Goal: Task Accomplishment & Management: Use online tool/utility

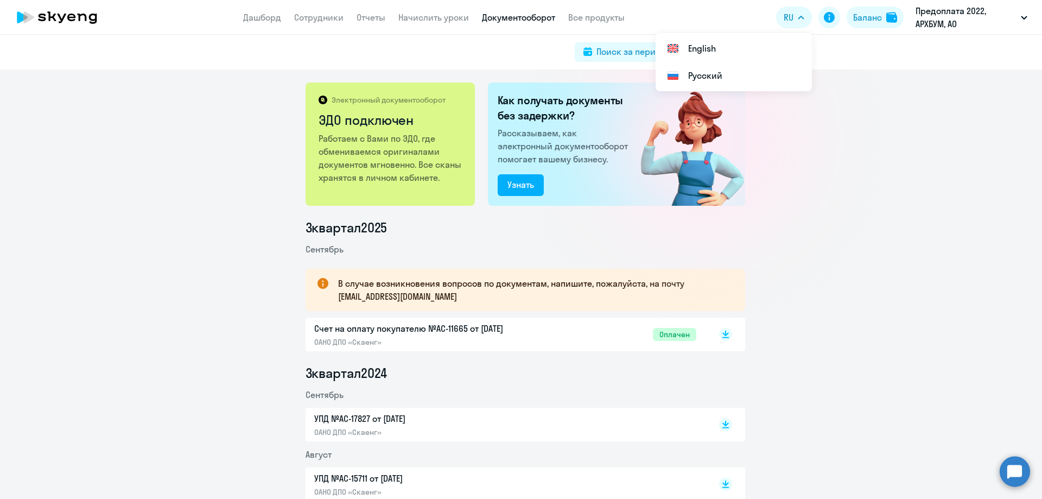
click at [815, 144] on div "Электронный документооборот ЭДО подключен Работаем с Вами по ЭДО, где обменивае…" at bounding box center [521, 283] width 1042 height 429
click at [318, 18] on link "Сотрудники" at bounding box center [318, 17] width 49 height 11
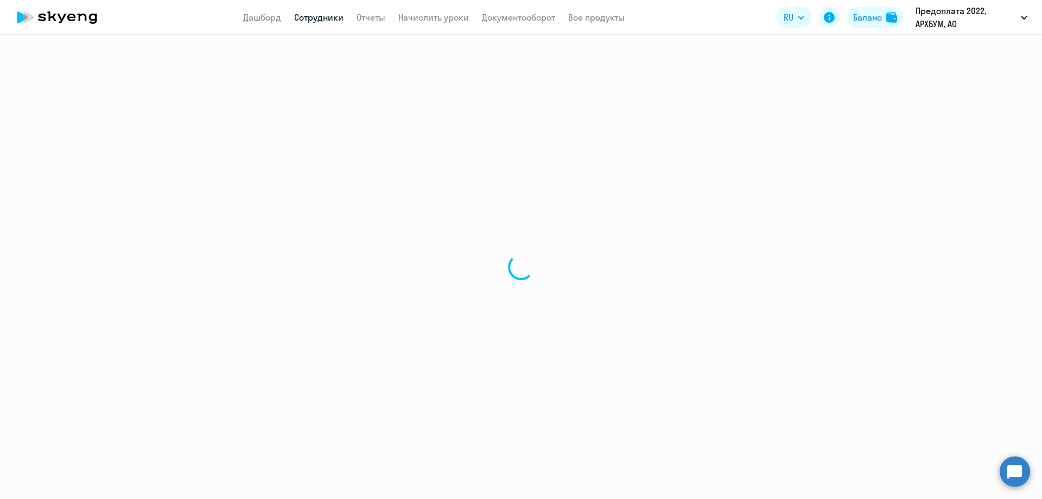
select select "30"
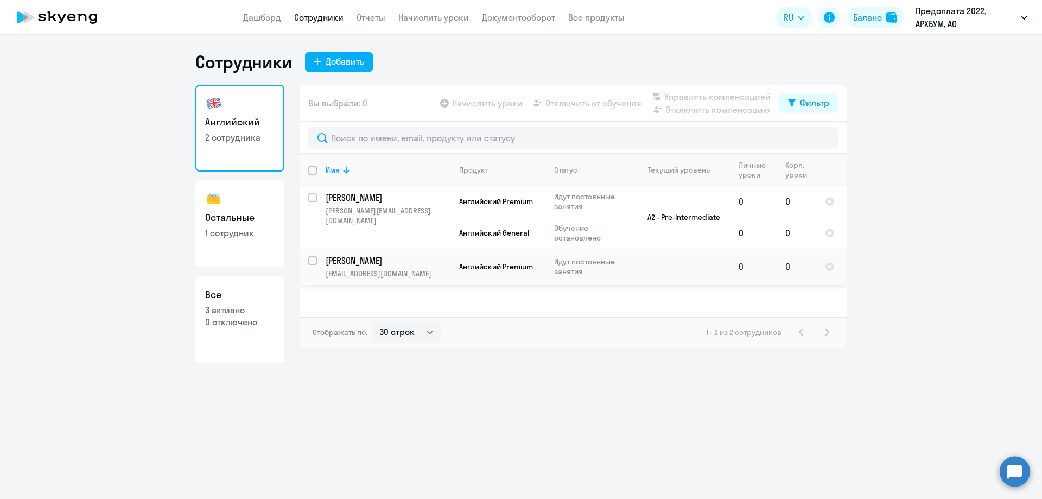
click at [314, 263] on input "select row 22324514" at bounding box center [319, 267] width 22 height 22
checkbox input "true"
click at [451, 103] on svg-icon at bounding box center [444, 103] width 13 height 13
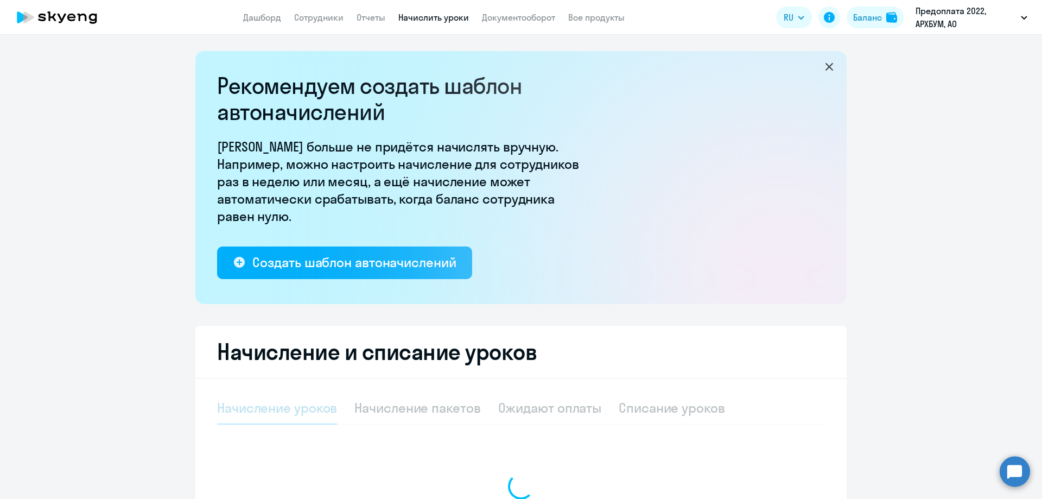
select select "10"
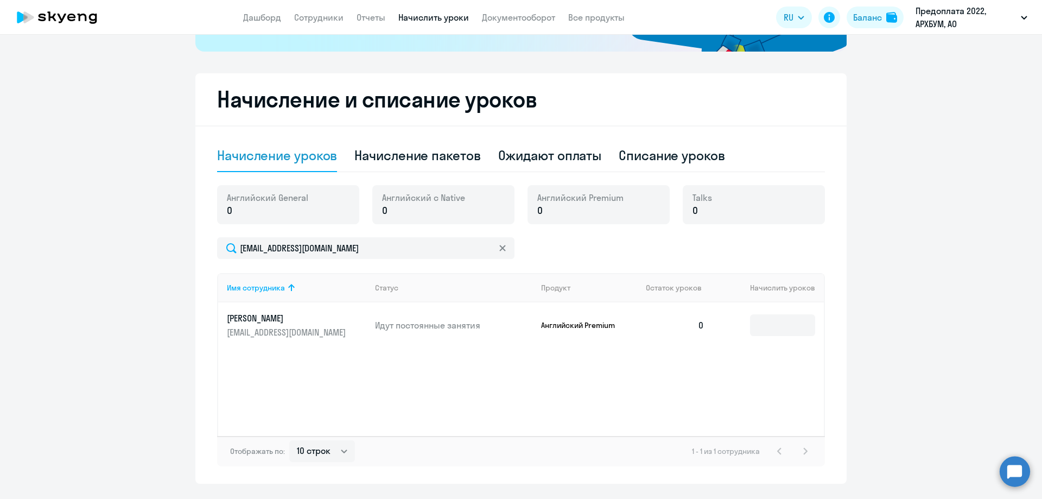
scroll to position [281, 0]
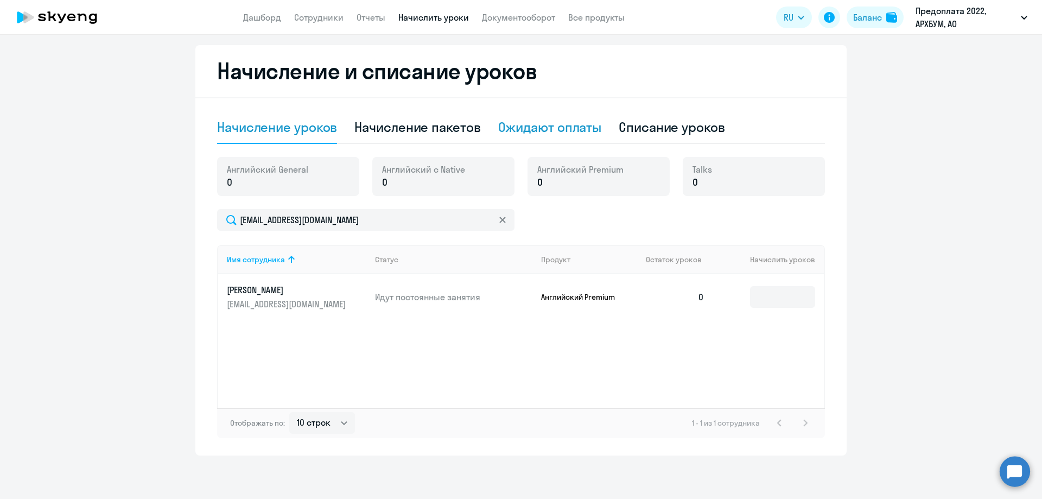
click at [543, 123] on div "Ожидают оплаты" at bounding box center [550, 126] width 104 height 17
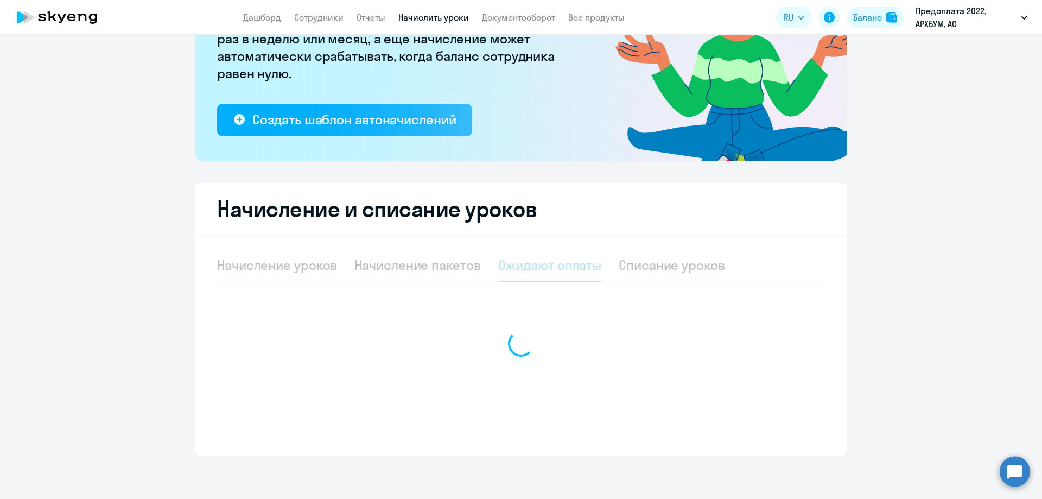
scroll to position [143, 0]
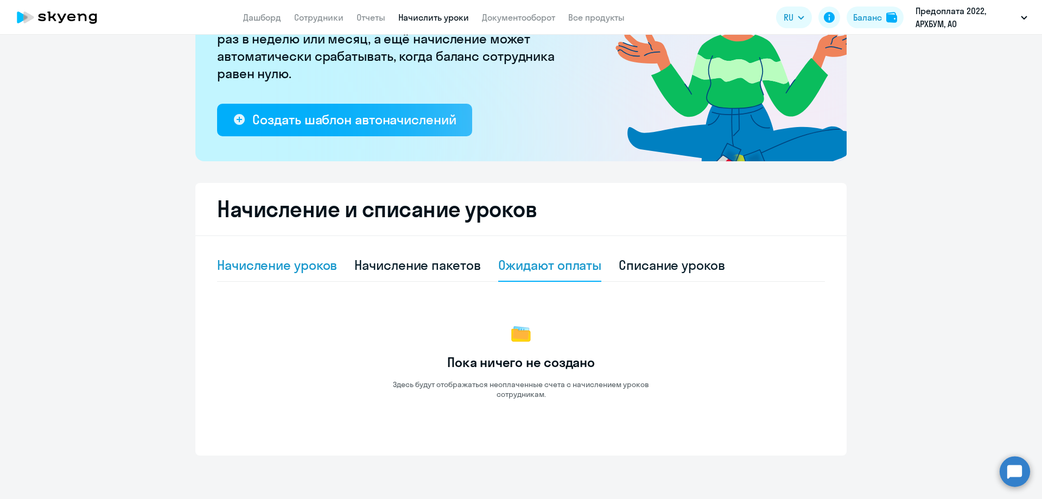
click at [251, 273] on div "Начисление уроков" at bounding box center [277, 264] width 120 height 17
select select "10"
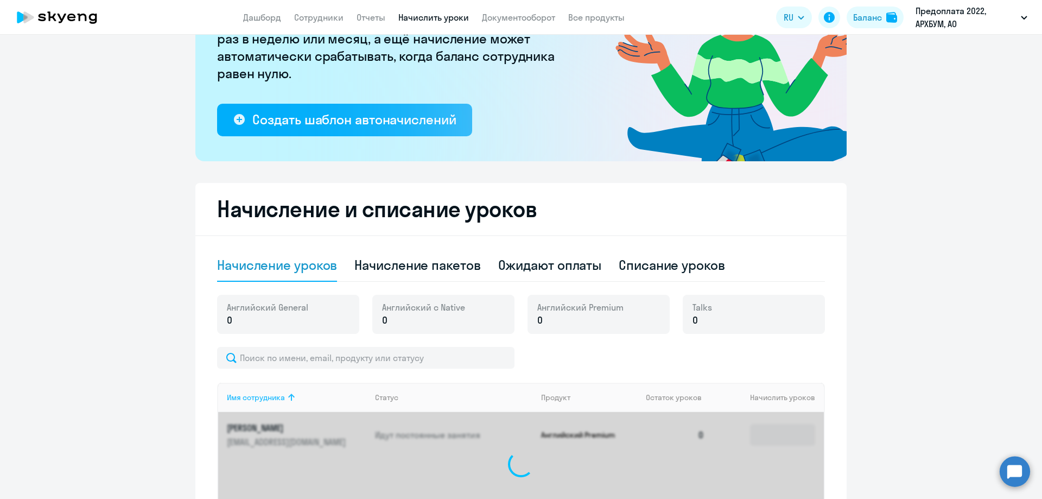
scroll to position [281, 0]
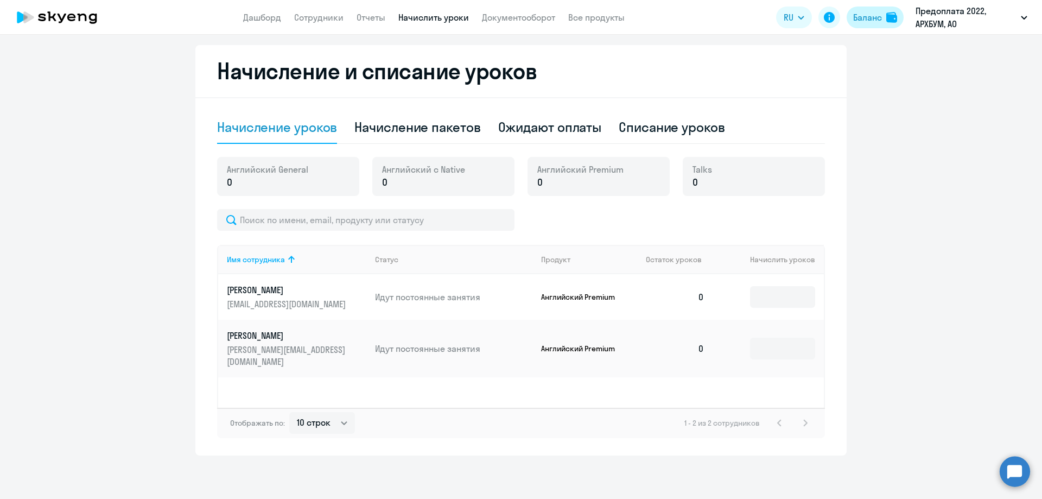
click at [870, 26] on button "Баланс" at bounding box center [875, 18] width 57 height 22
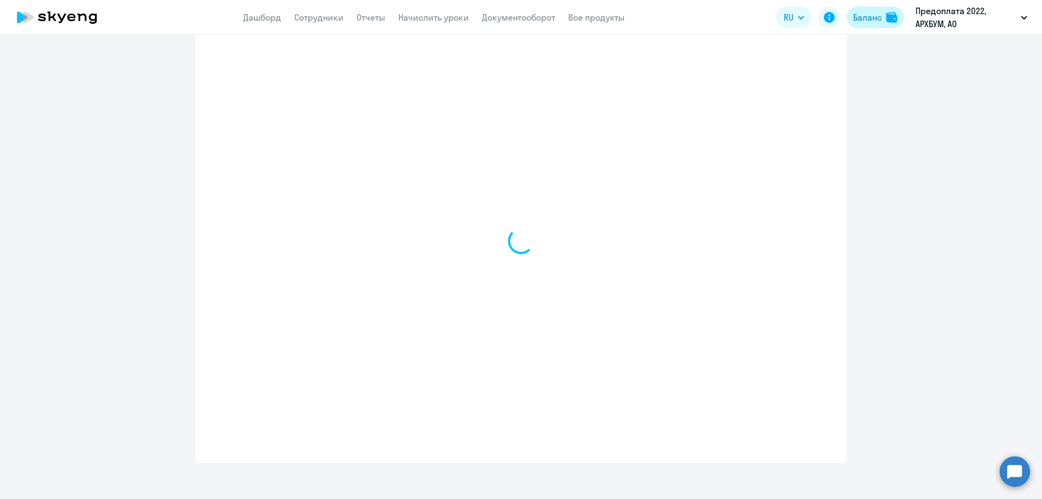
scroll to position [477, 0]
select select "english_adult_not_native_speaker"
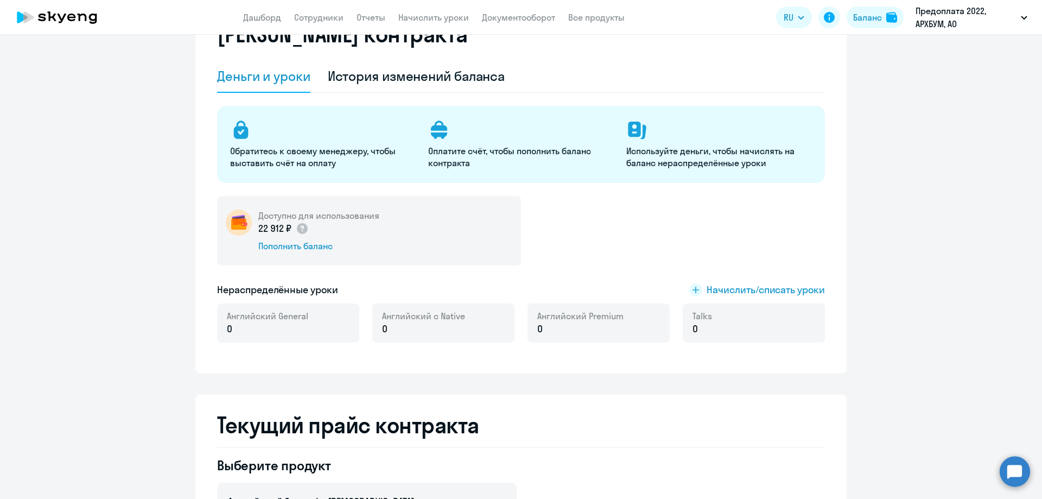
scroll to position [0, 0]
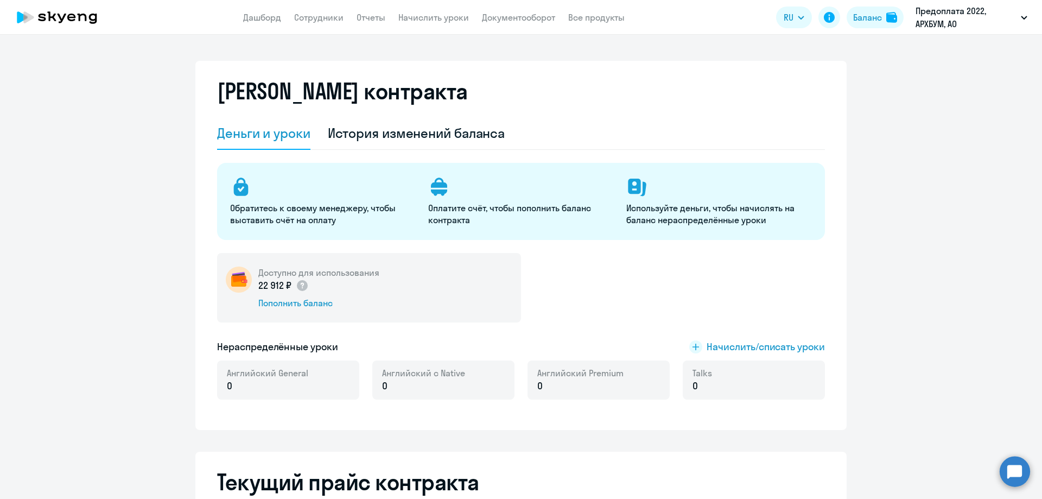
click at [276, 285] on p "22 912 ₽" at bounding box center [283, 286] width 50 height 14
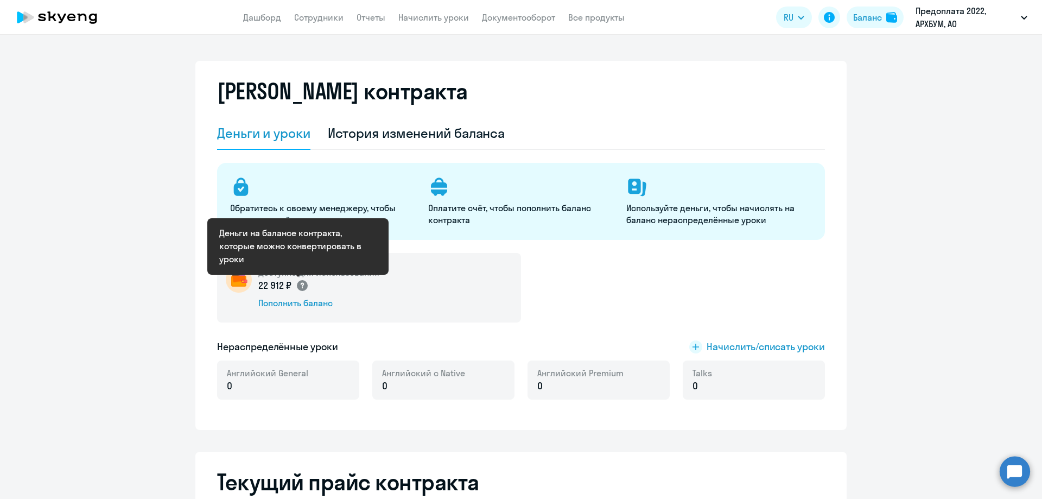
click at [296, 281] on icon at bounding box center [302, 285] width 13 height 13
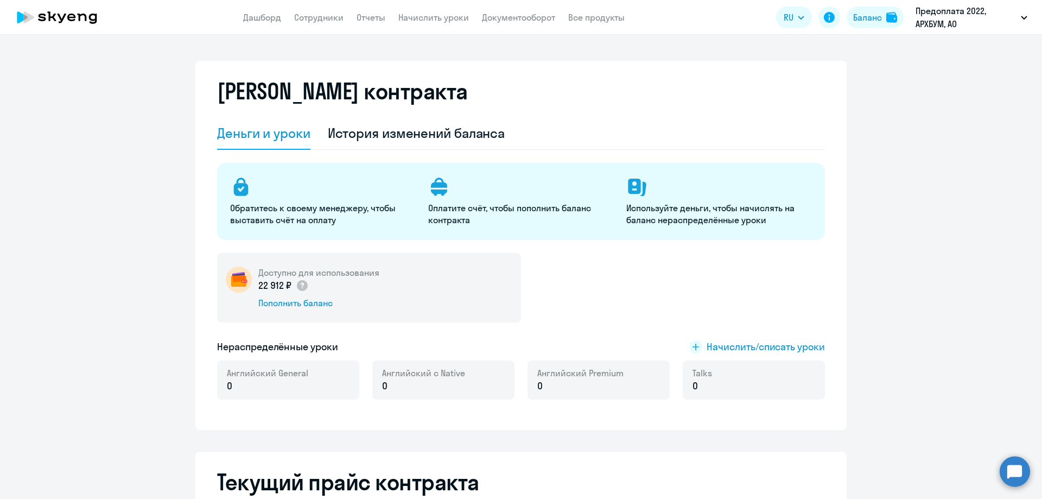
click at [418, 281] on div "Доступно для использования 22 912 ₽ Пополнить баланс" at bounding box center [369, 287] width 304 height 69
click at [404, 131] on div "История изменений баланса" at bounding box center [417, 132] width 178 height 17
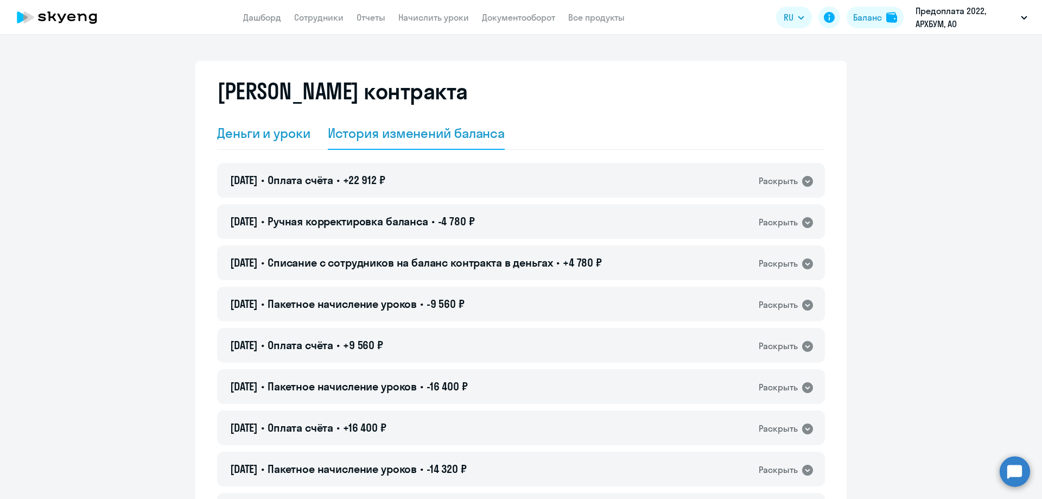
click at [270, 131] on div "Деньги и уроки" at bounding box center [263, 132] width 93 height 17
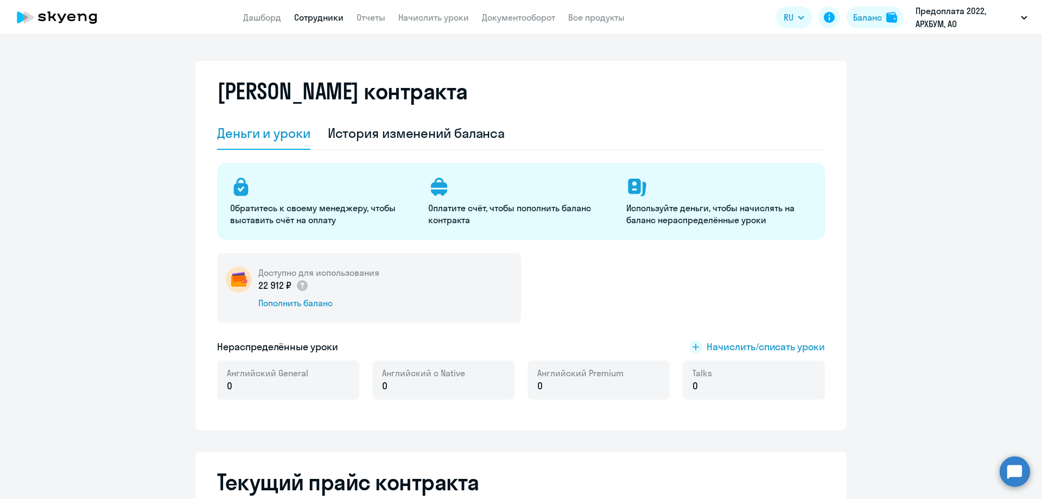
click at [307, 19] on link "Сотрудники" at bounding box center [318, 17] width 49 height 11
select select "30"
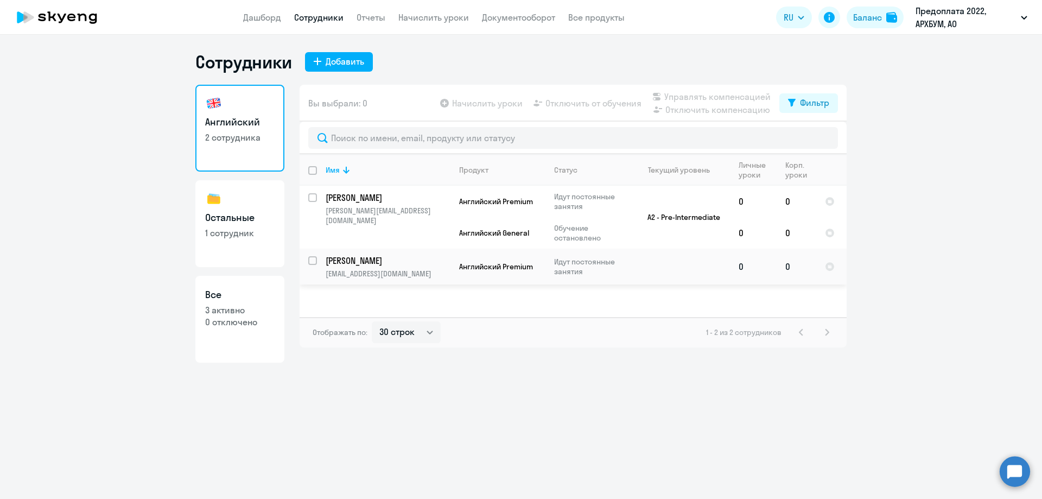
click at [312, 262] on input "select row 22324514" at bounding box center [319, 267] width 22 height 22
checkbox input "true"
click at [492, 99] on span "Начислить уроки" at bounding box center [487, 103] width 71 height 13
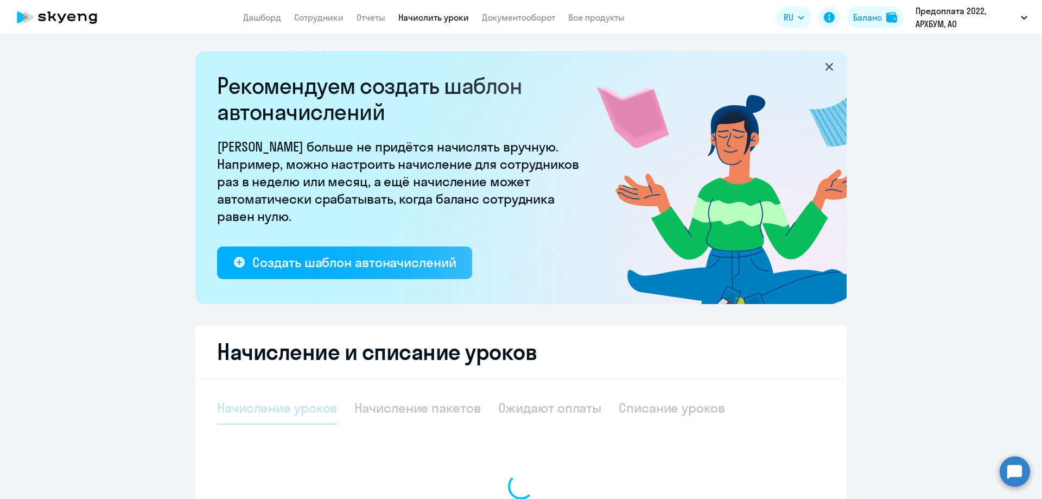
select select "10"
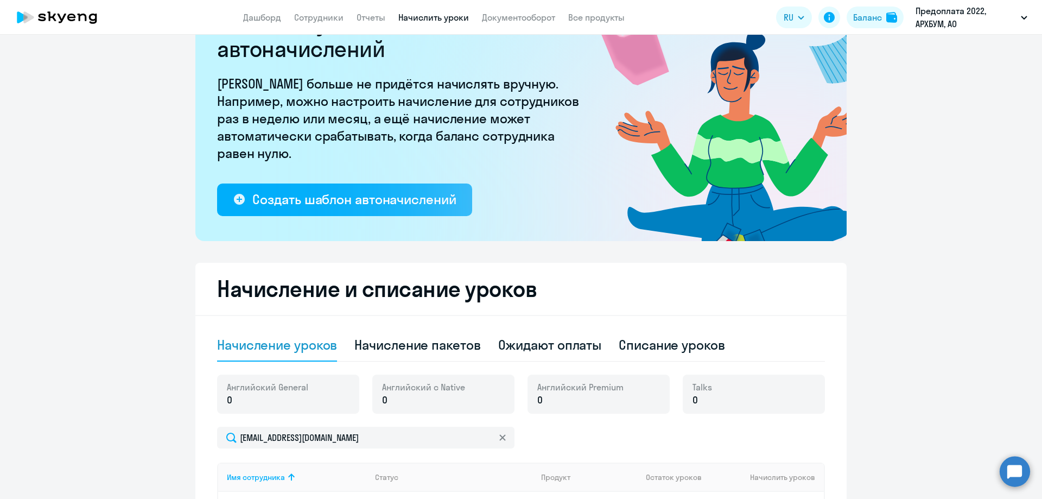
scroll to position [217, 0]
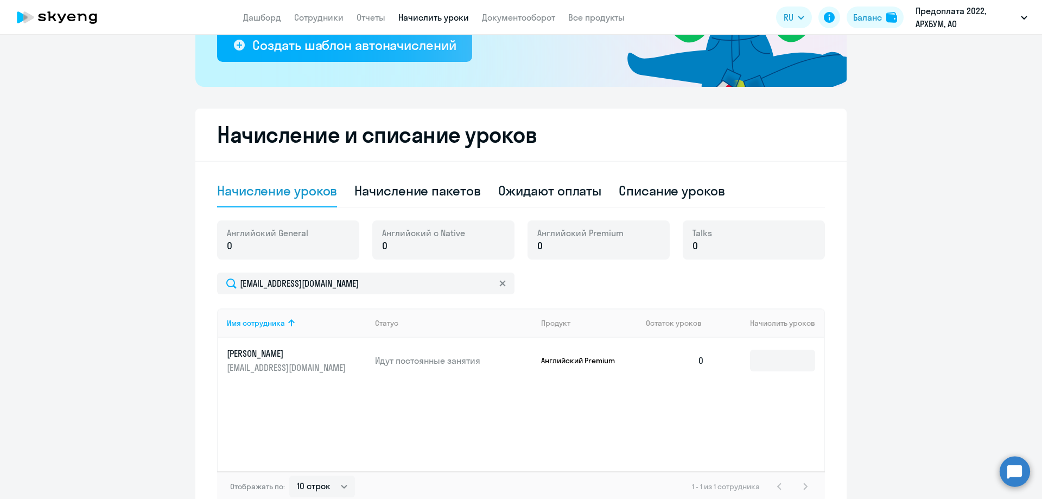
click at [410, 250] on p "0" at bounding box center [423, 246] width 83 height 14
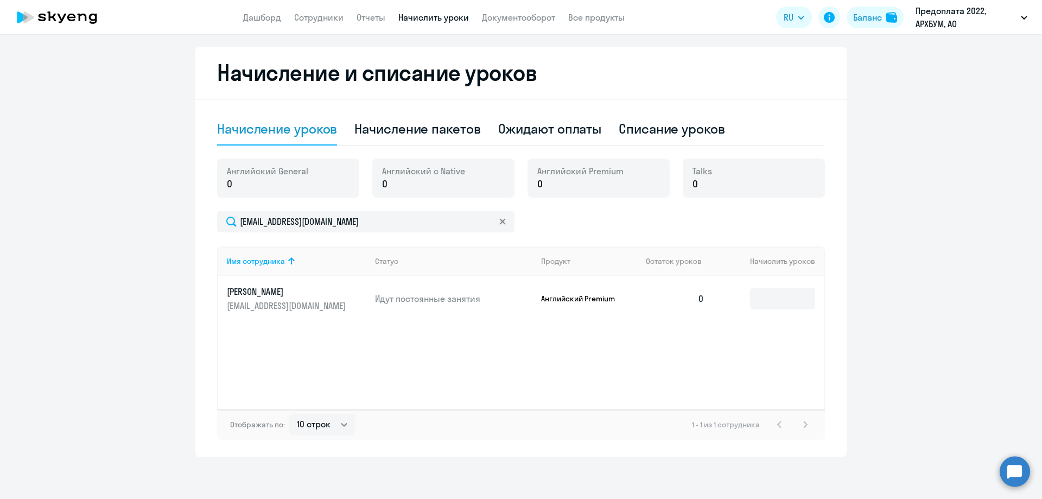
scroll to position [281, 0]
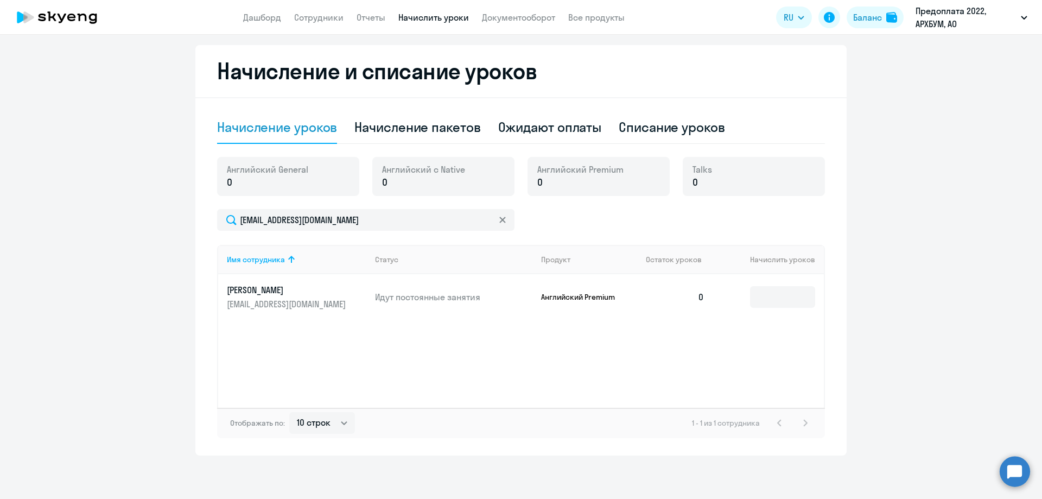
click at [307, 298] on p "[EMAIL_ADDRESS][DOMAIN_NAME]" at bounding box center [288, 304] width 122 height 12
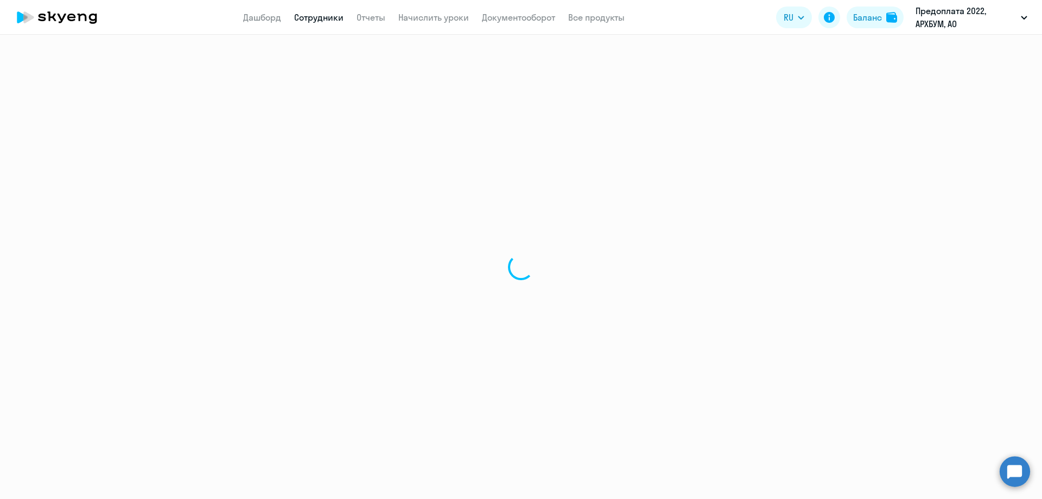
select select "english"
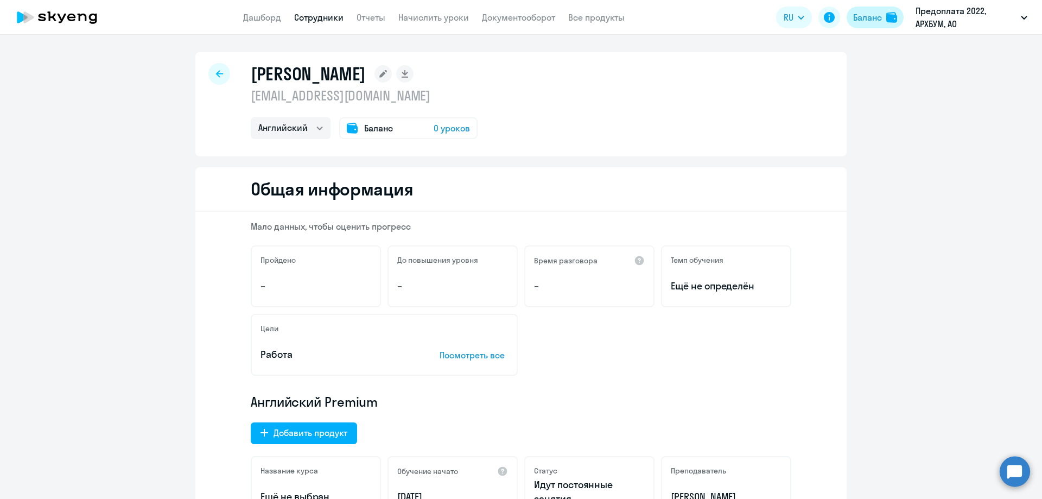
click at [859, 18] on div "Баланс" at bounding box center [867, 17] width 29 height 13
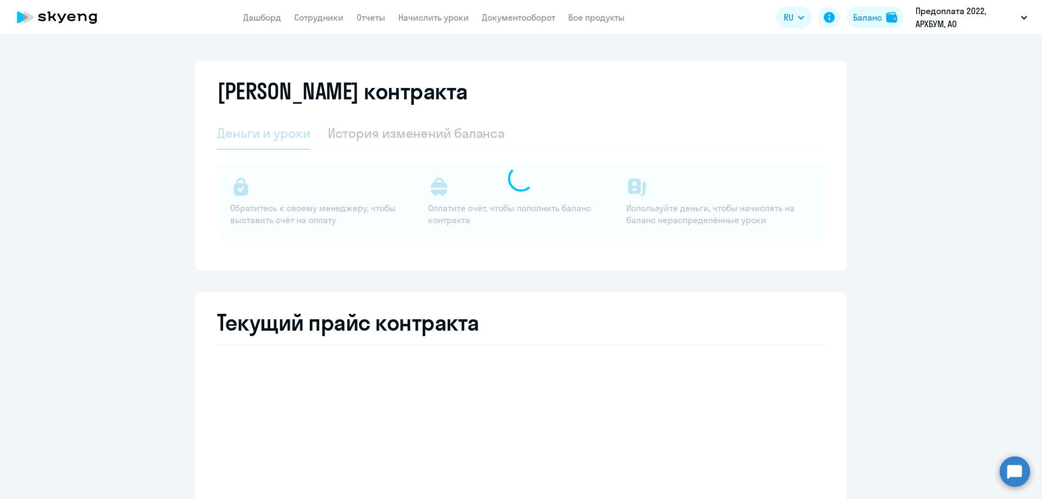
select select "english_adult_not_native_speaker"
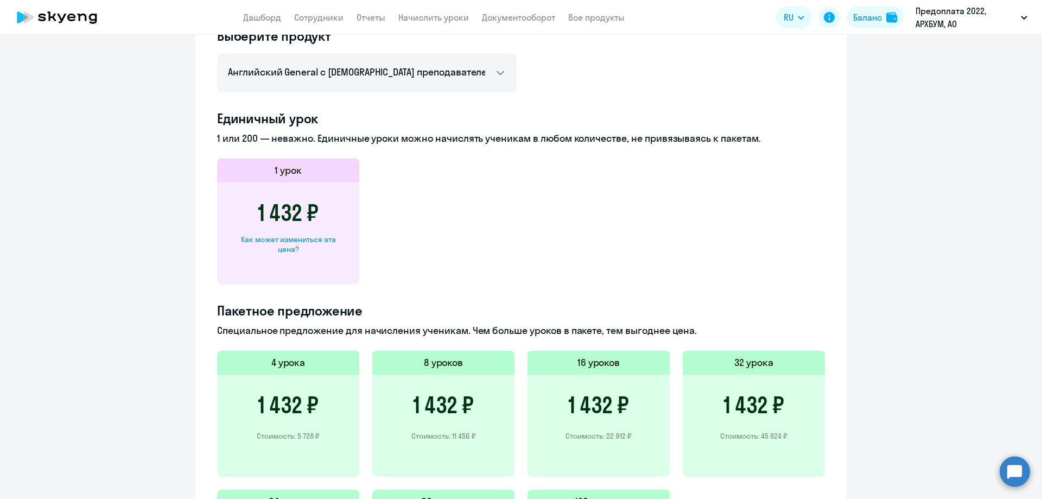
scroll to position [597, 0]
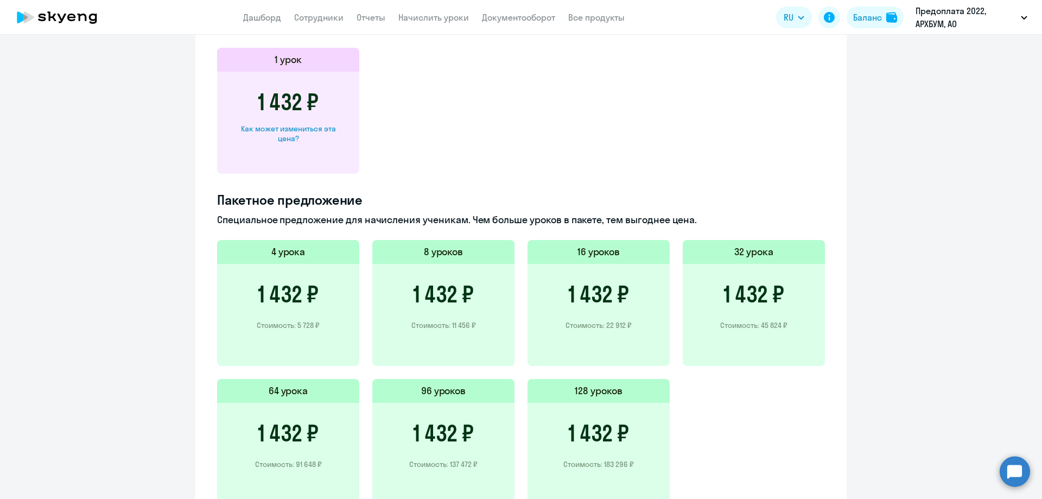
click at [609, 299] on h3 "1 432 ₽" at bounding box center [598, 294] width 61 height 26
click at [595, 328] on p "Стоимость: 22 912 ₽" at bounding box center [599, 325] width 66 height 10
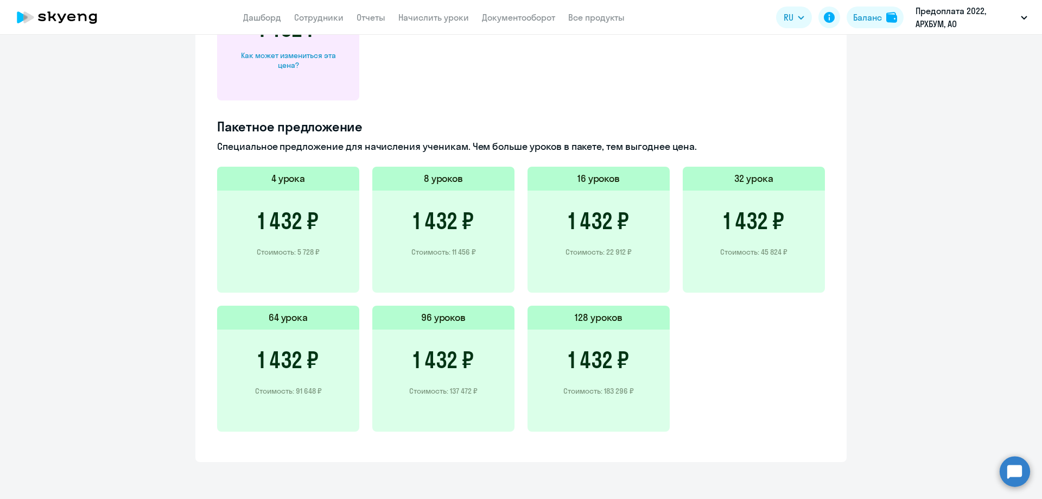
click at [602, 218] on h3 "1 432 ₽" at bounding box center [598, 221] width 61 height 26
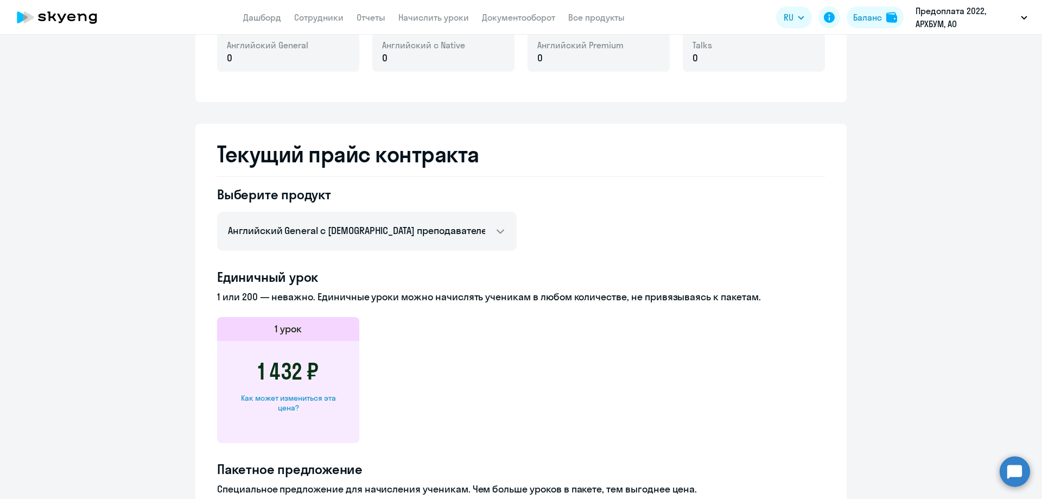
scroll to position [182, 0]
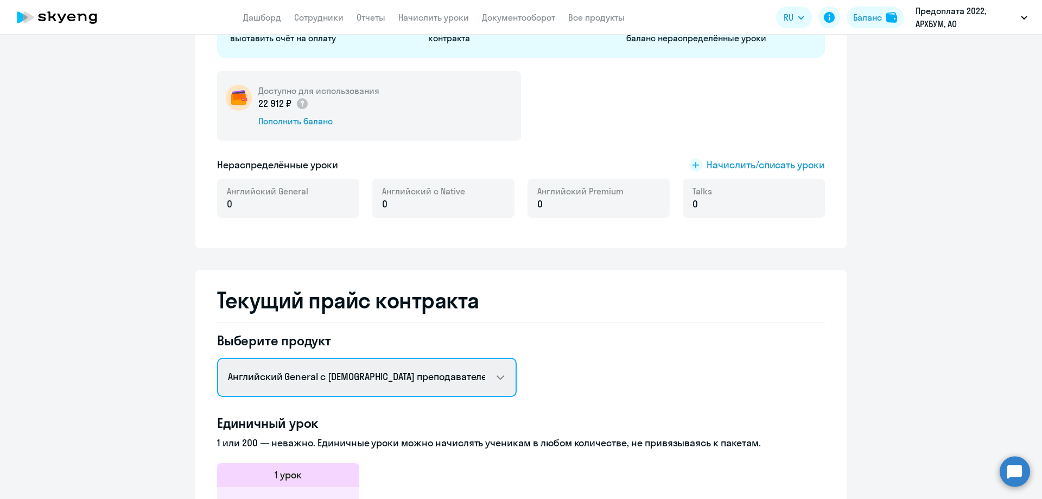
click at [439, 369] on select "Английский General с русскоговорящим преподавателем Английский General с [DEMOG…" at bounding box center [367, 377] width 300 height 39
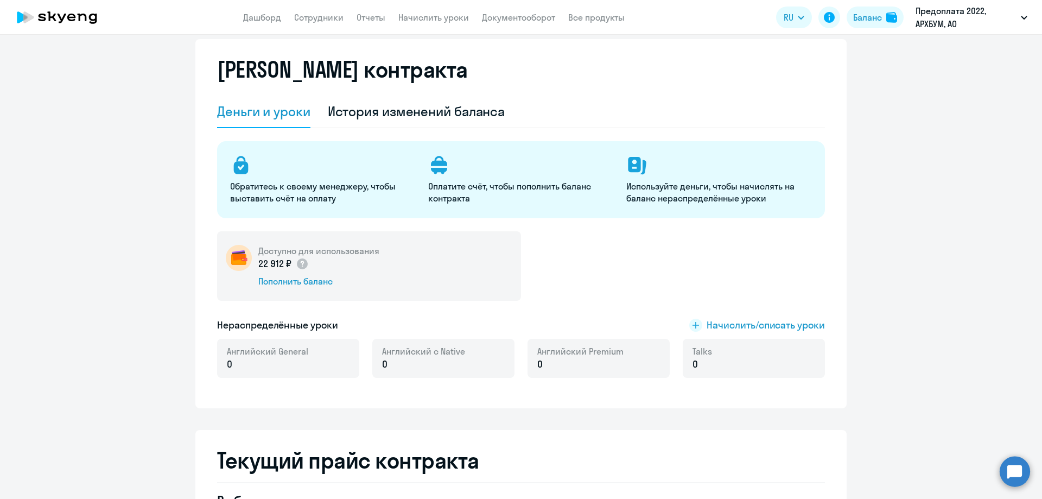
scroll to position [19, 0]
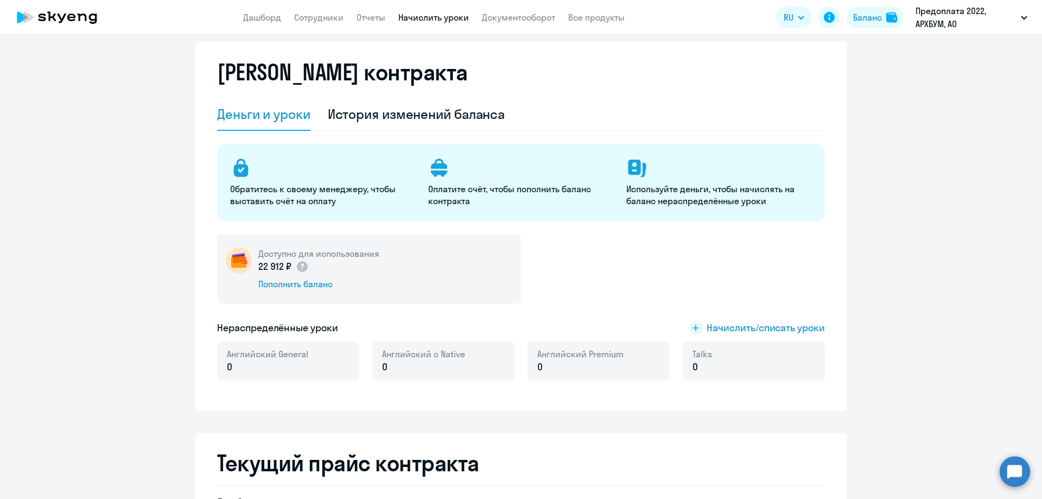
click at [419, 16] on link "Начислить уроки" at bounding box center [434, 17] width 71 height 11
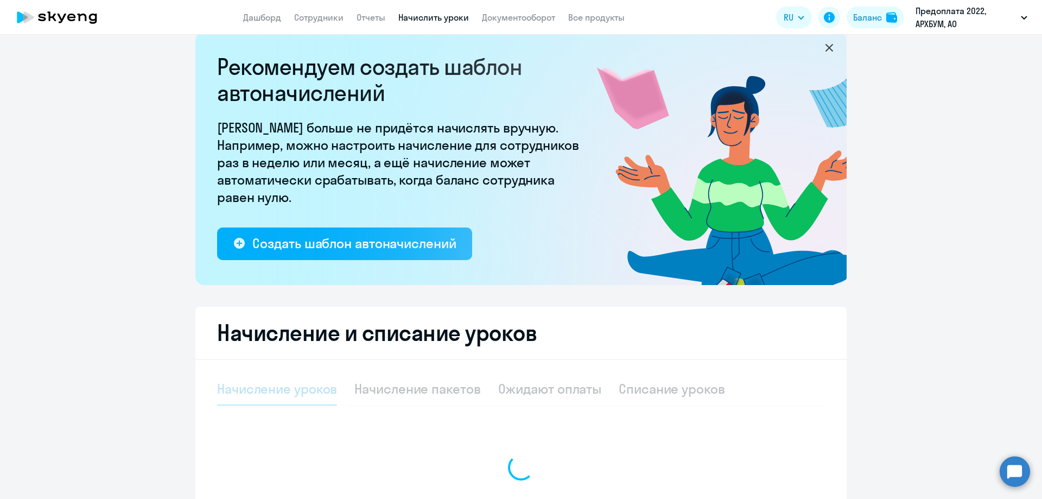
select select "10"
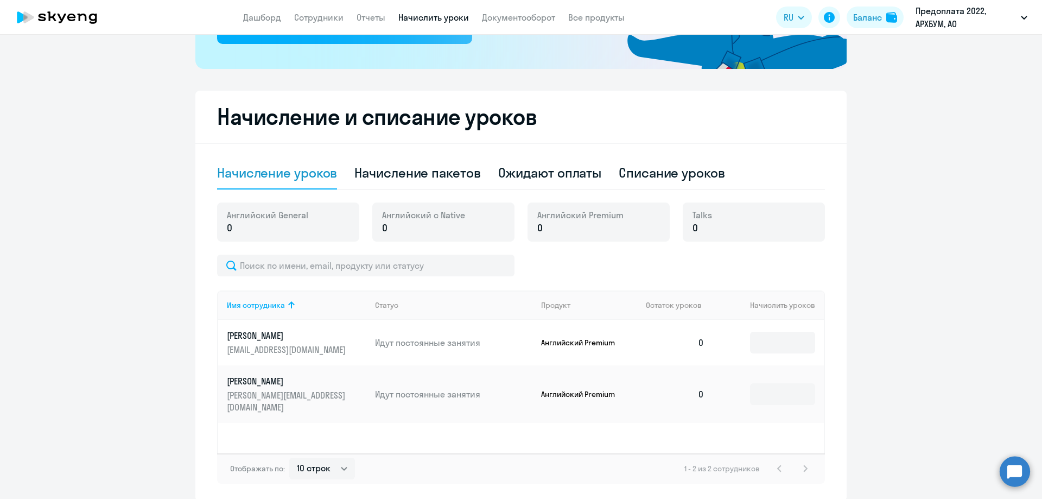
scroll to position [236, 0]
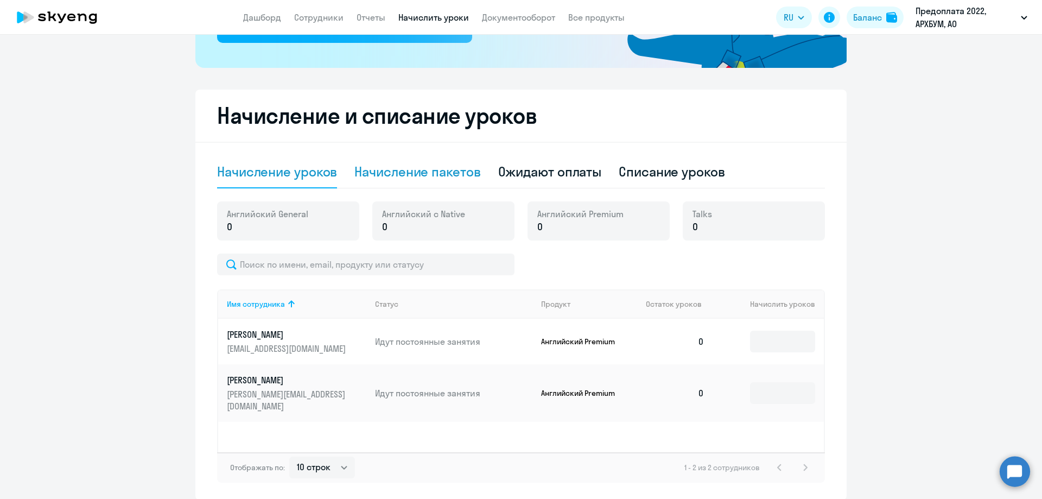
click at [432, 169] on div "Начисление пакетов" at bounding box center [418, 171] width 126 height 17
select select "10"
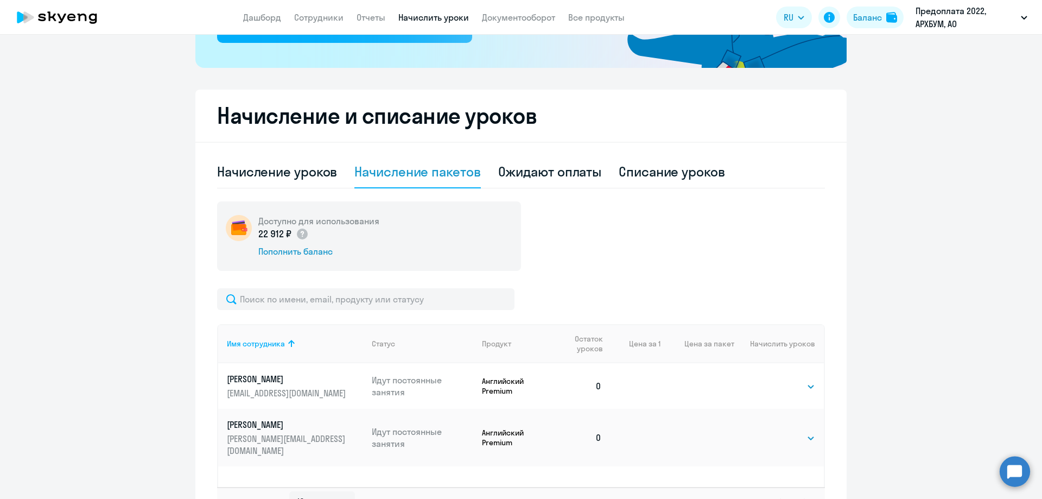
scroll to position [315, 0]
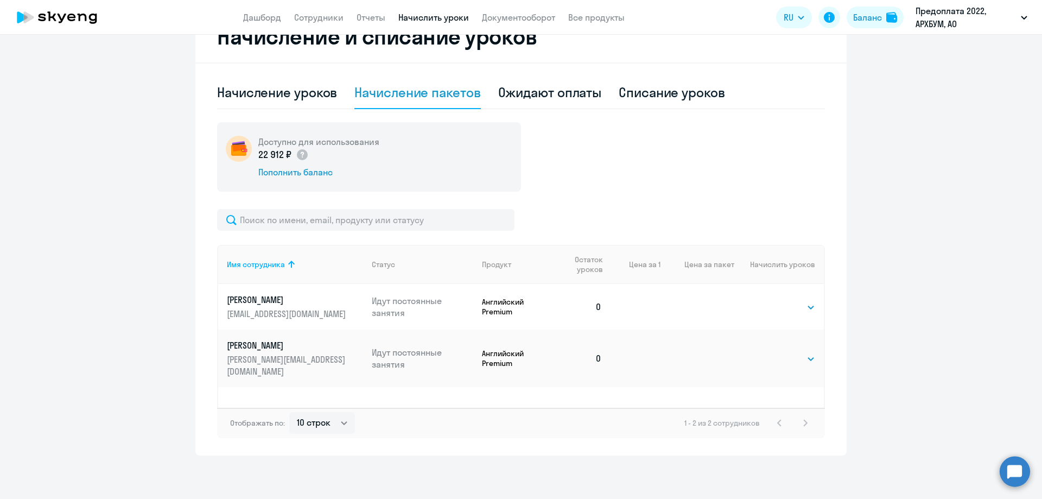
click at [258, 307] on link "[PERSON_NAME] [PERSON_NAME][EMAIL_ADDRESS][DOMAIN_NAME]" at bounding box center [295, 307] width 136 height 26
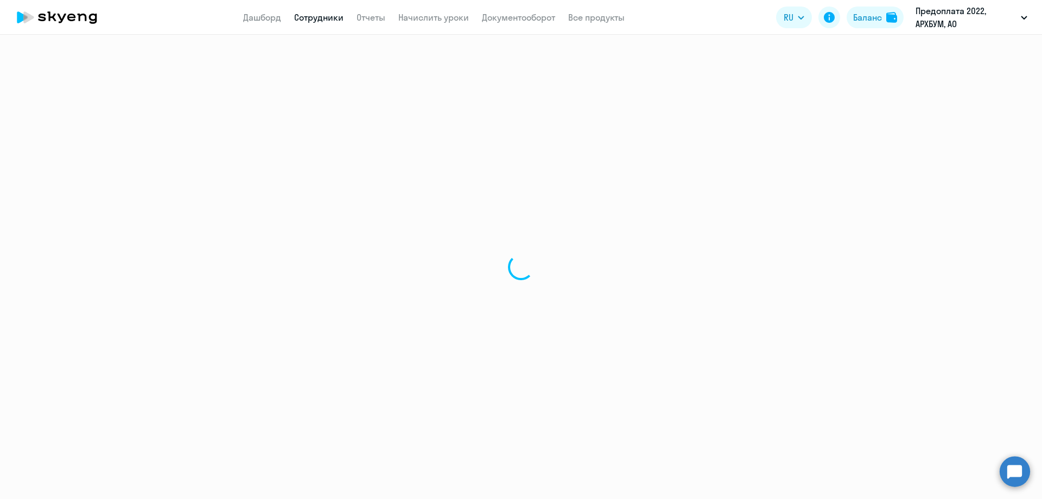
select select "english"
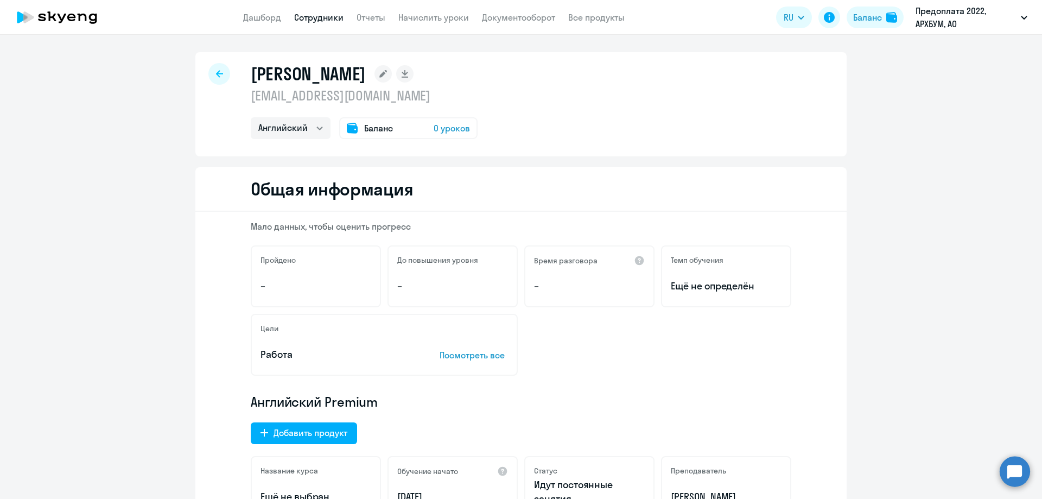
click at [434, 128] on span "0 уроков" at bounding box center [452, 128] width 36 height 13
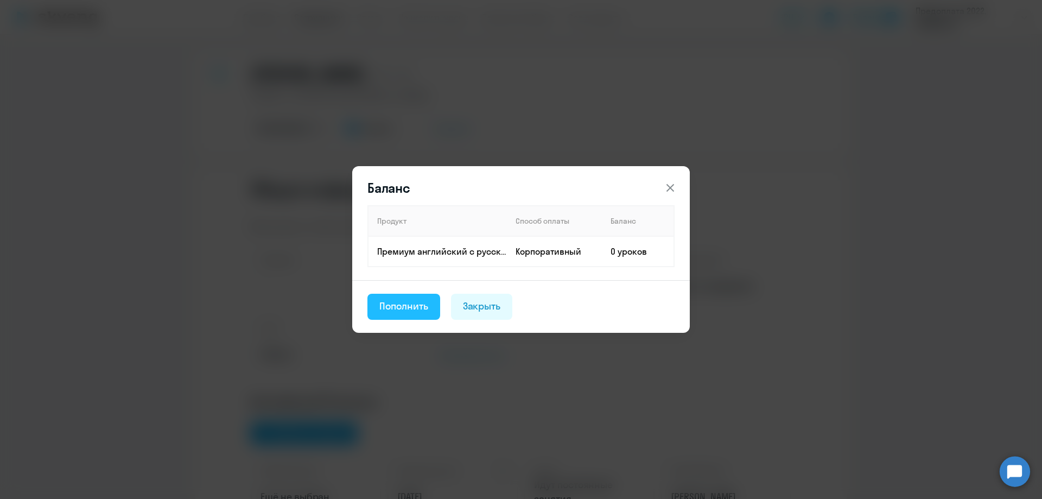
click at [420, 307] on div "Пополнить" at bounding box center [404, 306] width 49 height 14
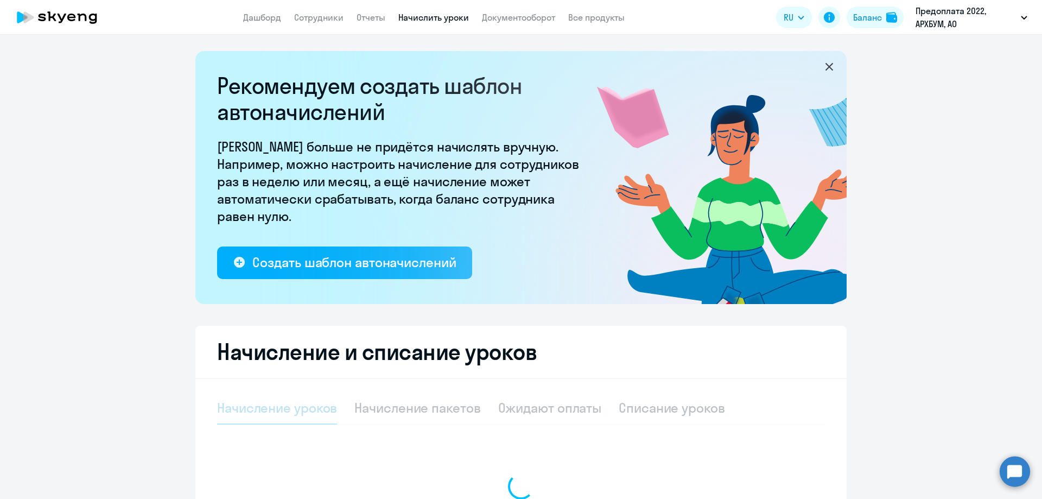
select select "10"
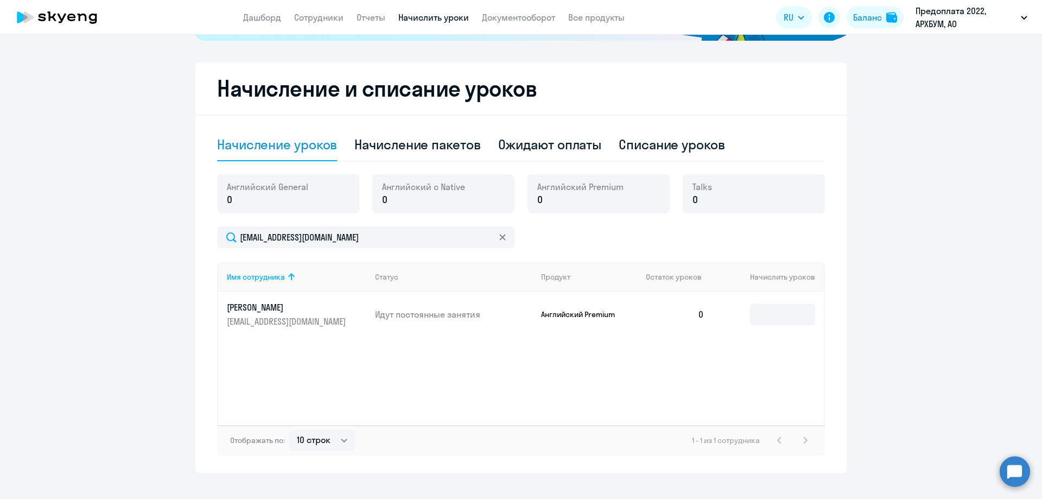
scroll to position [281, 0]
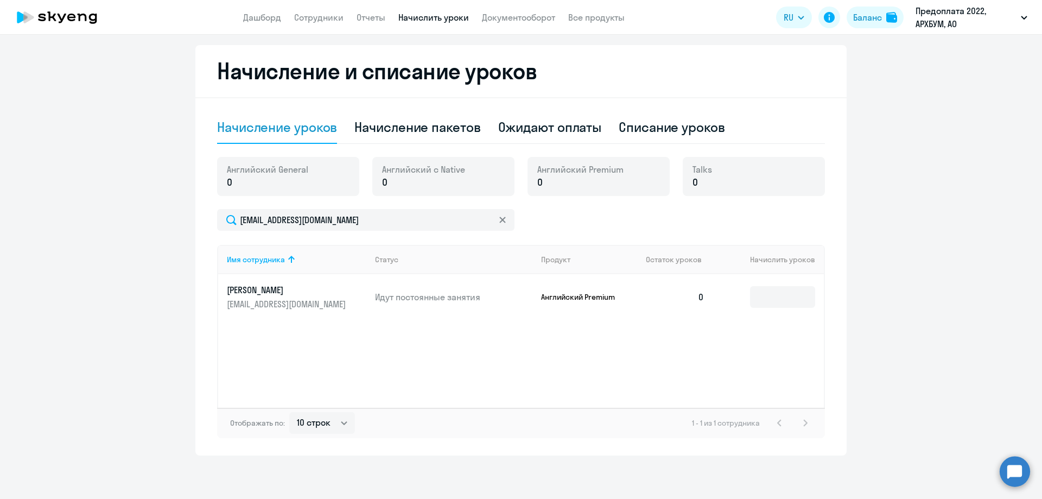
click at [306, 180] on div "Английский General 0" at bounding box center [288, 176] width 142 height 39
click at [441, 186] on p "0" at bounding box center [423, 182] width 83 height 14
click at [562, 294] on p "Английский Premium" at bounding box center [581, 297] width 81 height 10
click at [770, 302] on input at bounding box center [782, 297] width 65 height 22
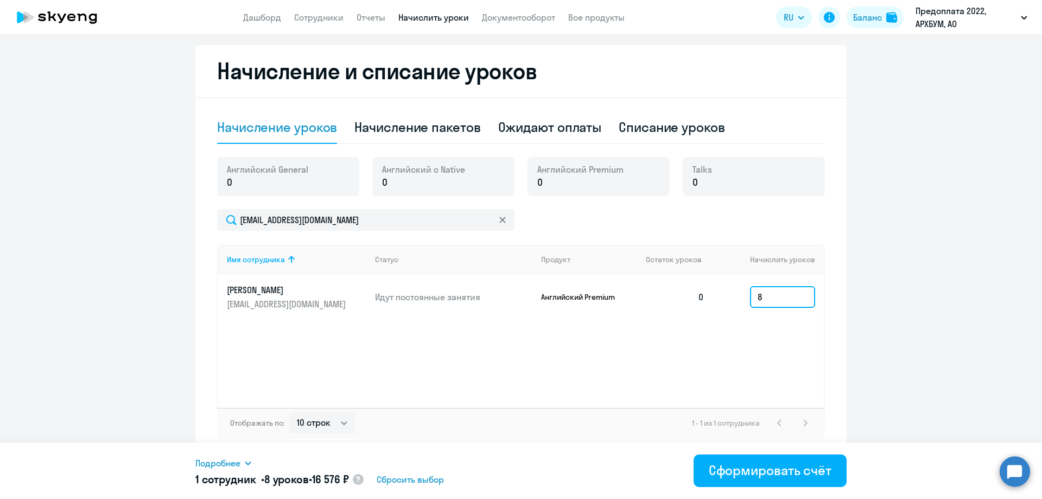
type input "8"
click at [427, 390] on div "Имя сотрудника Статус Продукт Остаток уроков Начислить уроков [PERSON_NAME] [PE…" at bounding box center [521, 326] width 608 height 163
click at [648, 128] on div "Списание уроков" at bounding box center [672, 126] width 106 height 17
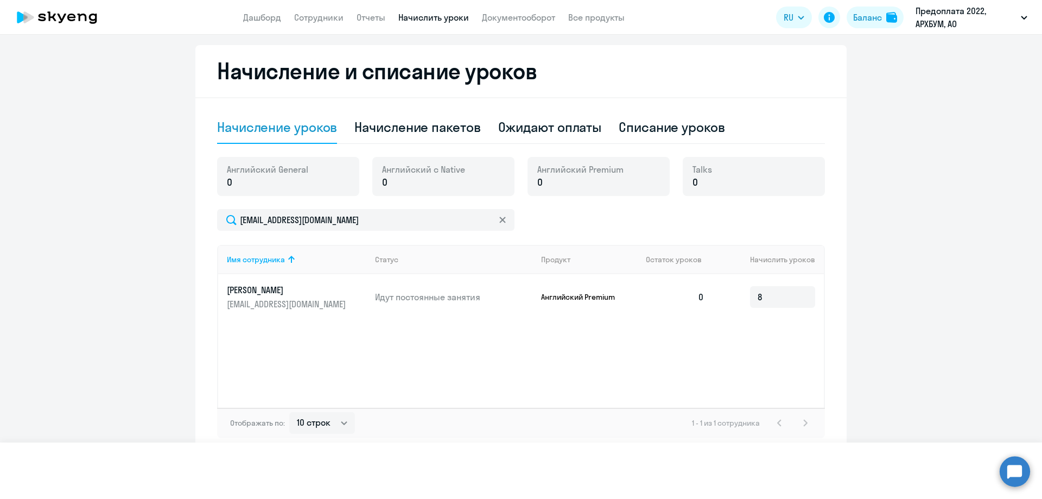
select select "10"
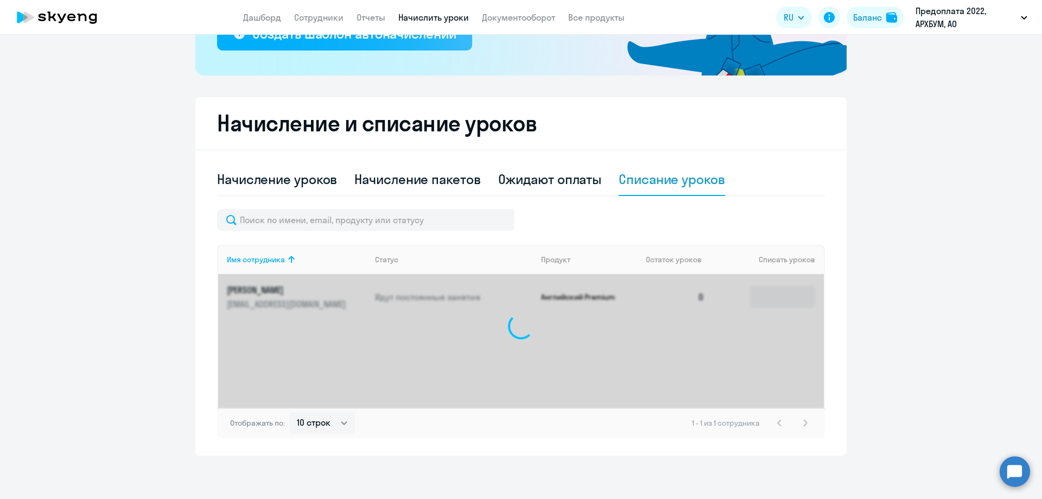
scroll to position [229, 0]
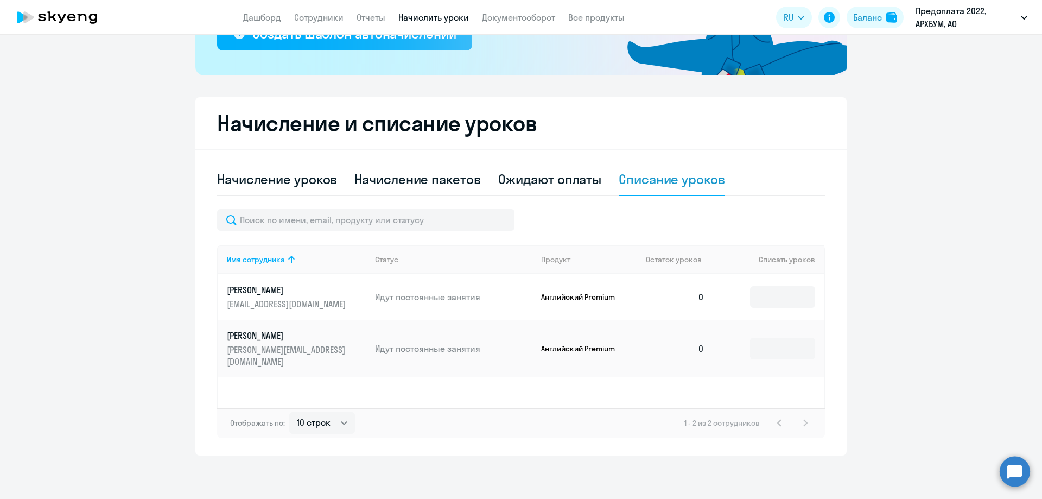
drag, startPoint x: 281, startPoint y: 281, endPoint x: 274, endPoint y: 286, distance: 8.1
click at [280, 281] on td "[PERSON_NAME] [PERSON_NAME][EMAIL_ADDRESS][DOMAIN_NAME]" at bounding box center [292, 297] width 148 height 46
click at [273, 290] on p "[PERSON_NAME]" at bounding box center [288, 290] width 122 height 12
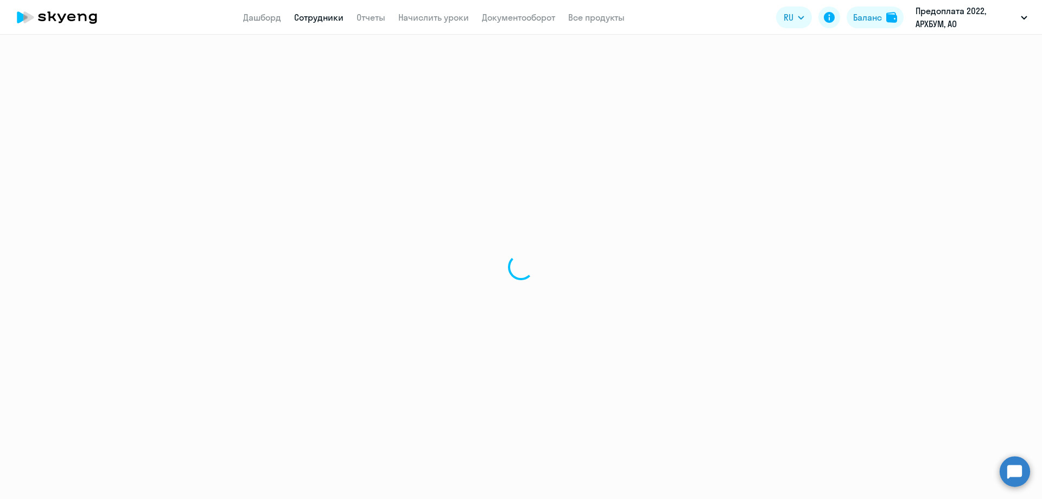
select select "english"
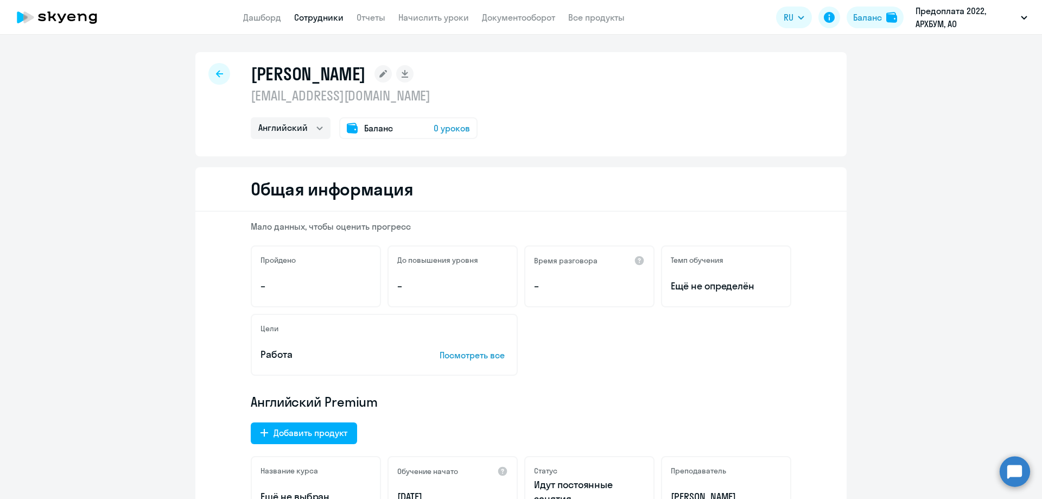
scroll to position [163, 0]
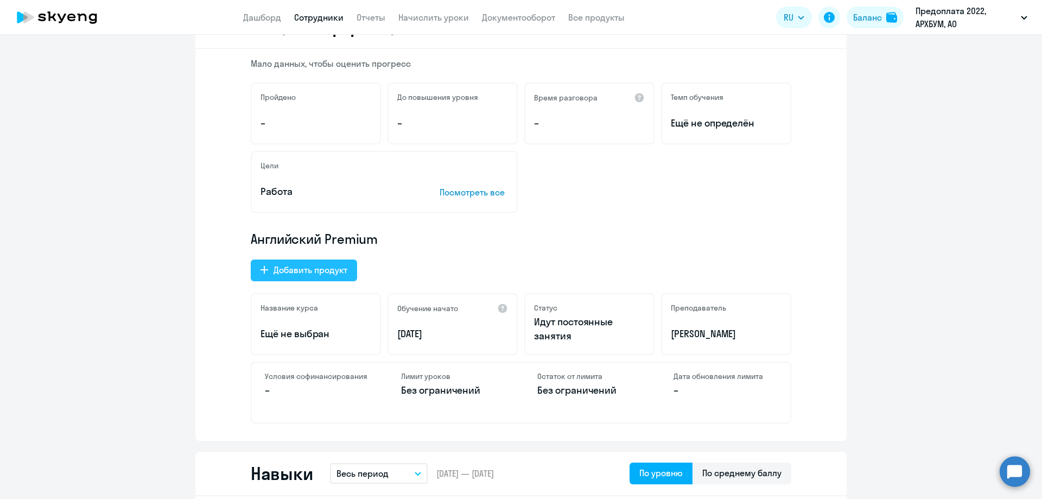
click at [274, 271] on div "Добавить продукт" at bounding box center [311, 269] width 74 height 13
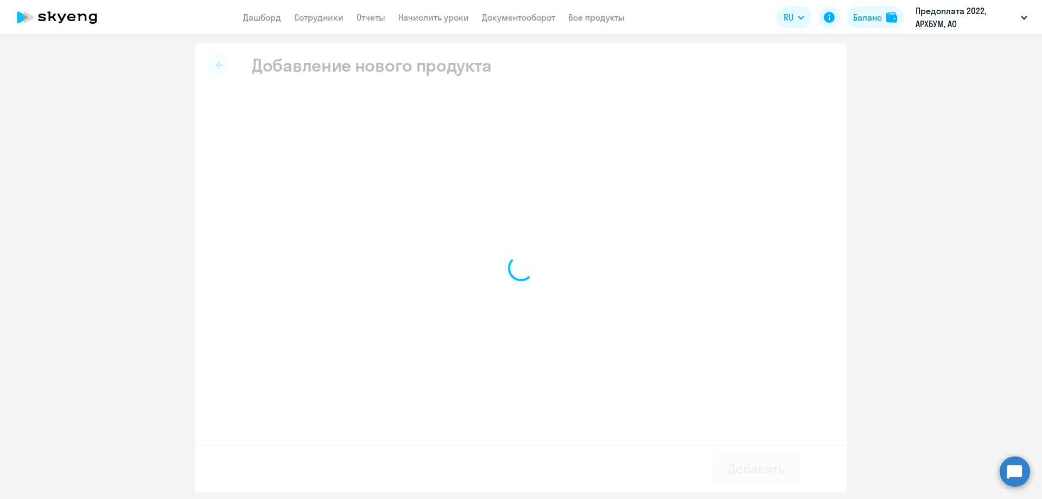
select select "english_adult_not_native_speaker"
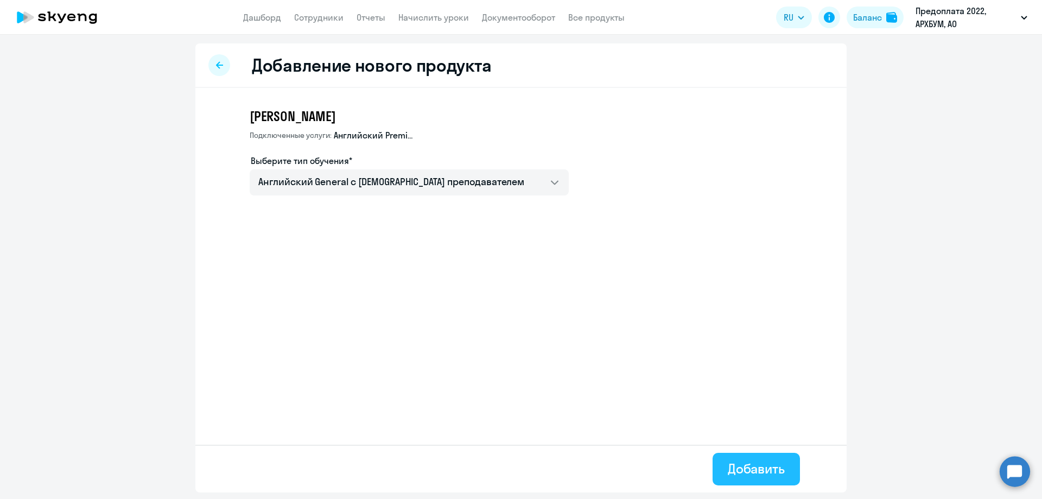
click at [752, 473] on div "Добавить" at bounding box center [756, 468] width 57 height 17
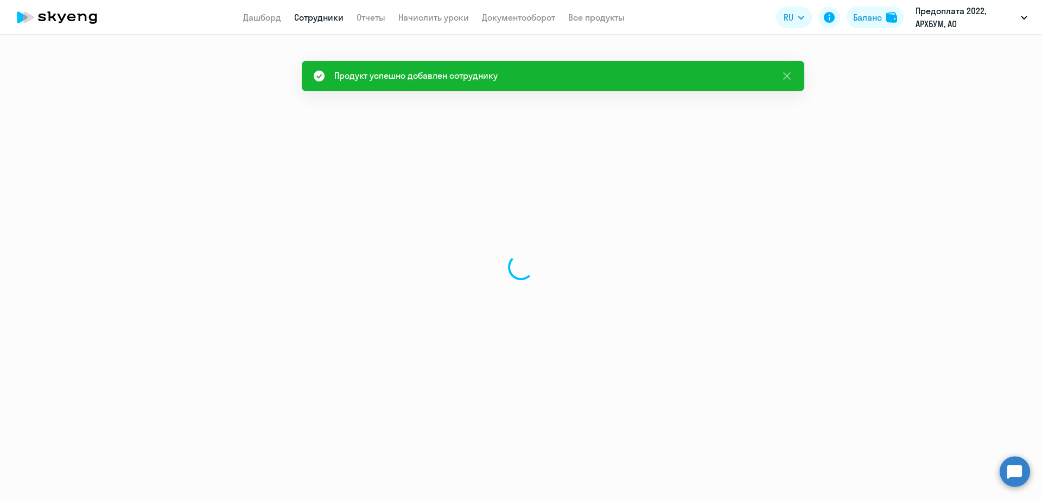
select select "english"
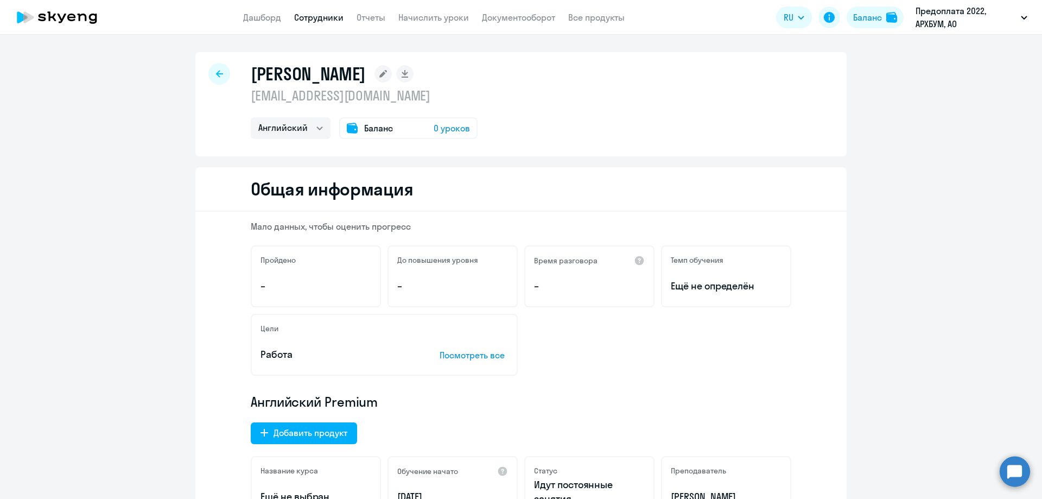
click at [395, 128] on div "Баланс 0 уроков" at bounding box center [408, 128] width 138 height 22
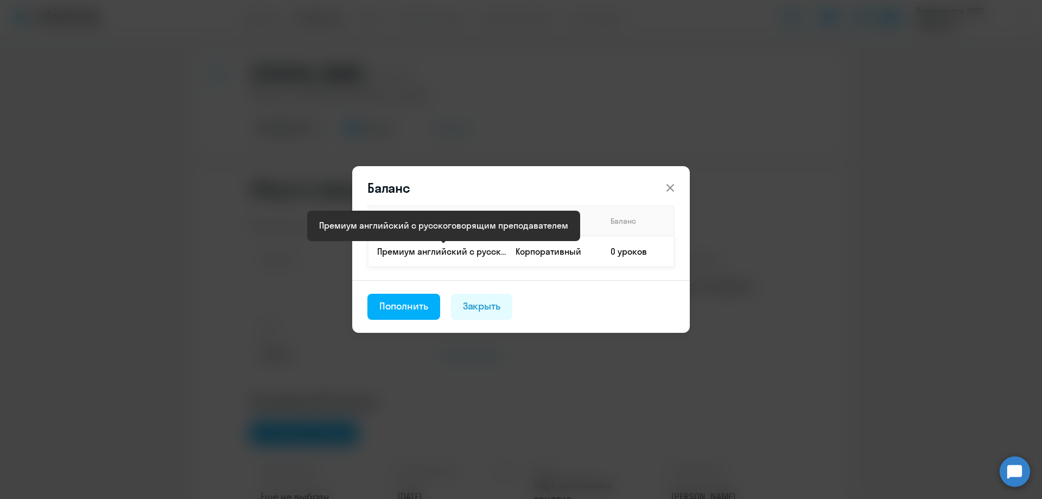
click at [440, 251] on p "Премиум английский с русскоговорящим преподавателем" at bounding box center [441, 251] width 129 height 12
click at [431, 290] on footer "Пополнить Закрыть" at bounding box center [521, 306] width 338 height 53
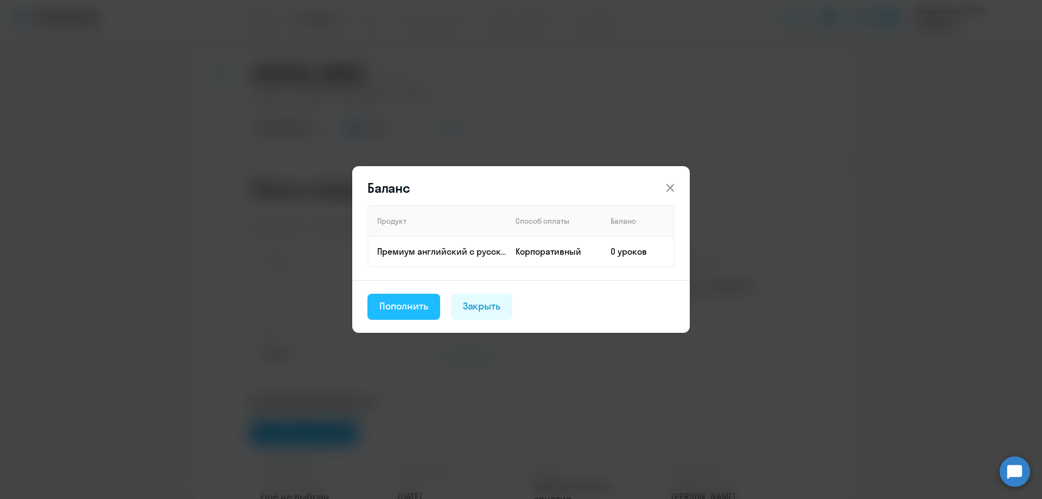
click at [410, 314] on button "Пополнить" at bounding box center [404, 307] width 73 height 26
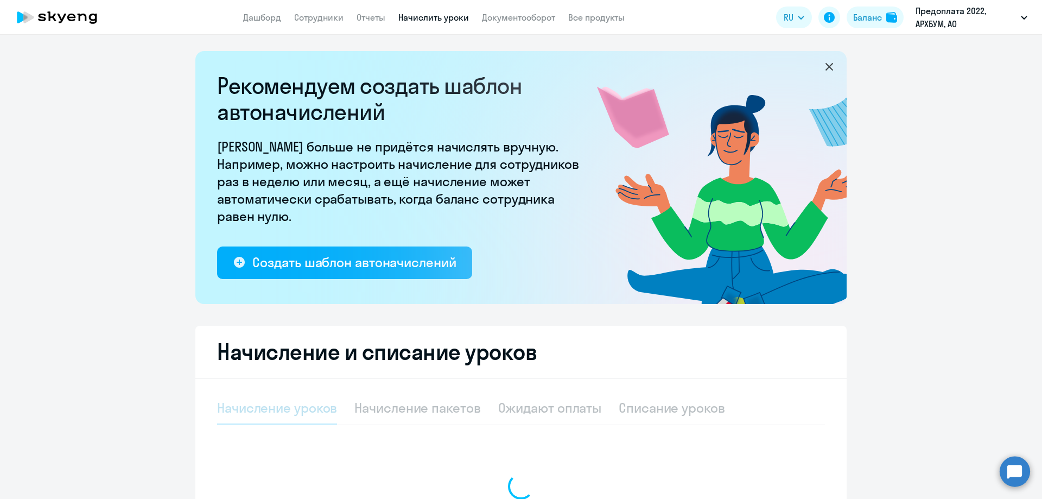
select select "10"
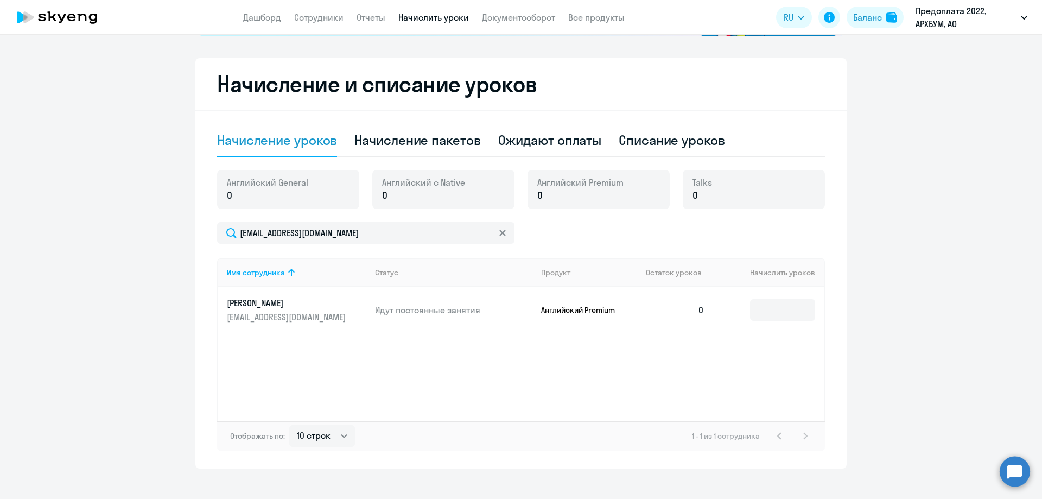
scroll to position [281, 0]
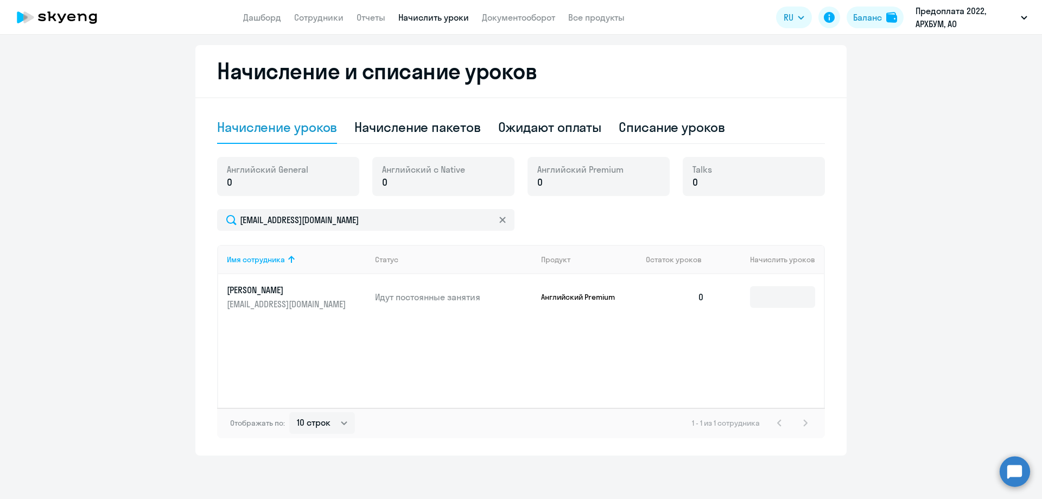
click at [282, 287] on p "[PERSON_NAME]" at bounding box center [288, 290] width 122 height 12
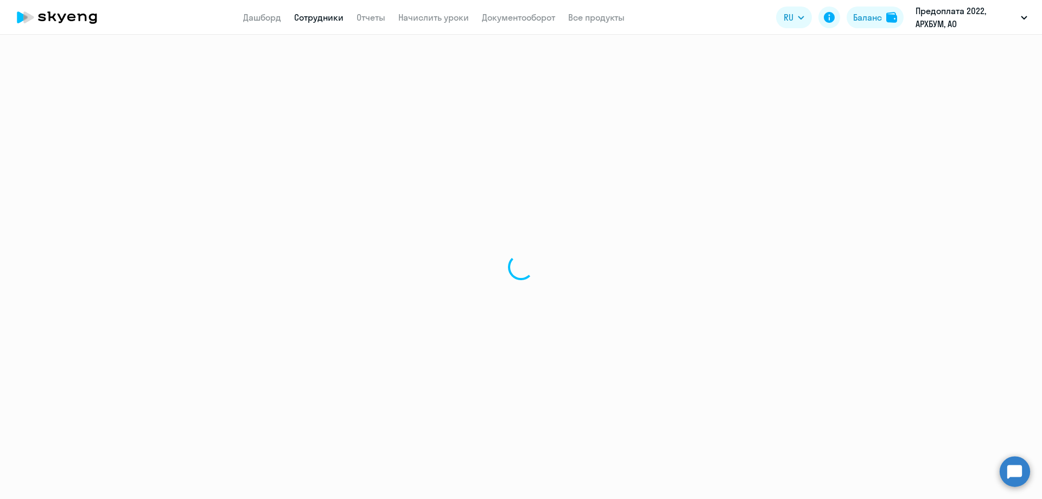
select select "english"
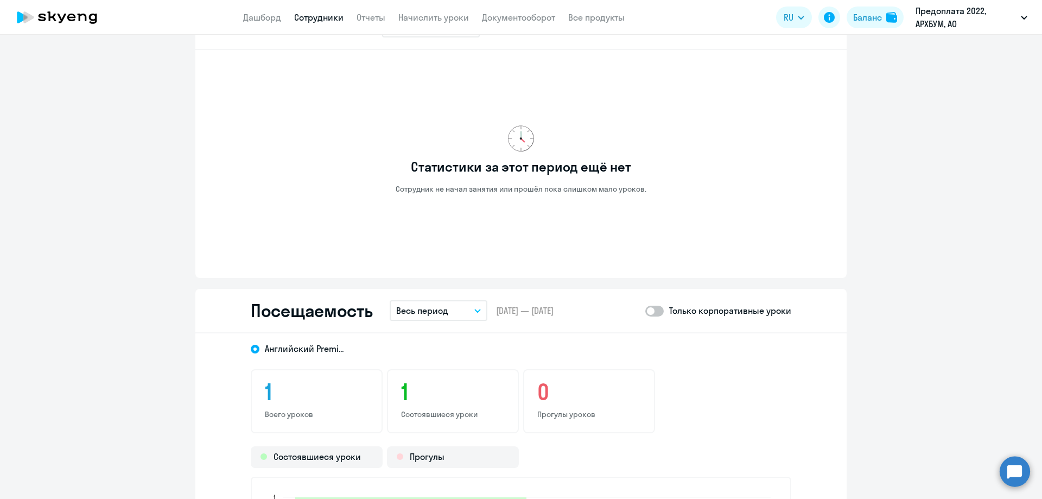
scroll to position [977, 0]
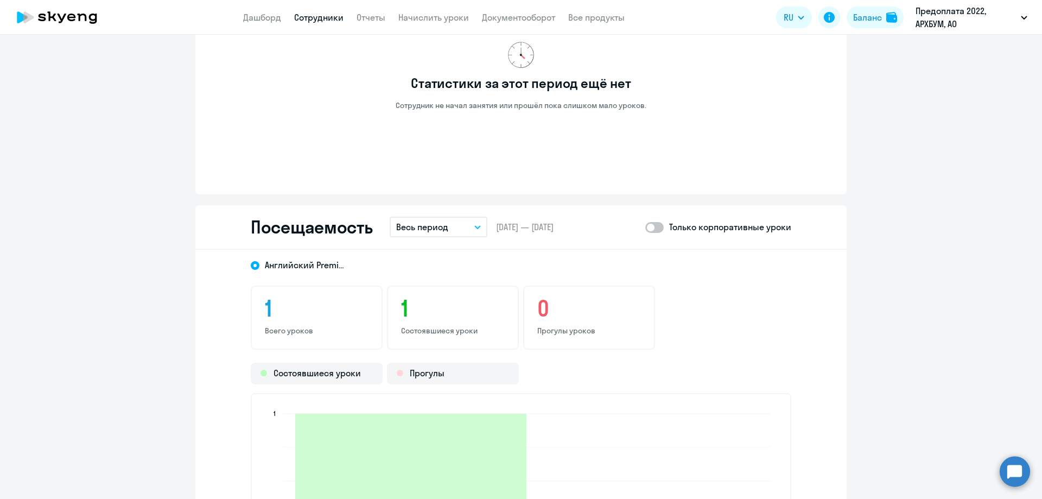
click at [649, 224] on span at bounding box center [655, 227] width 18 height 11
click at [646, 227] on input "checkbox" at bounding box center [645, 227] width 1 height 1
checkbox input "true"
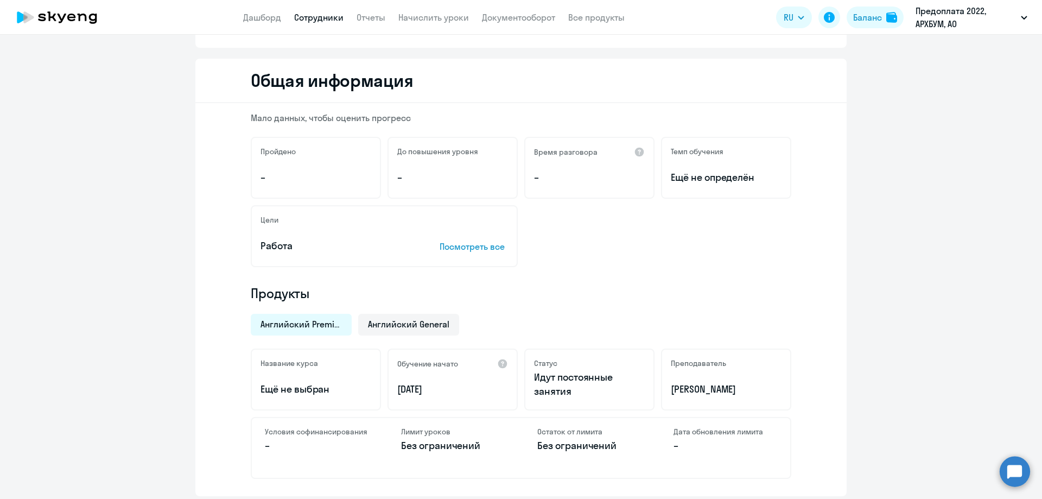
scroll to position [0, 0]
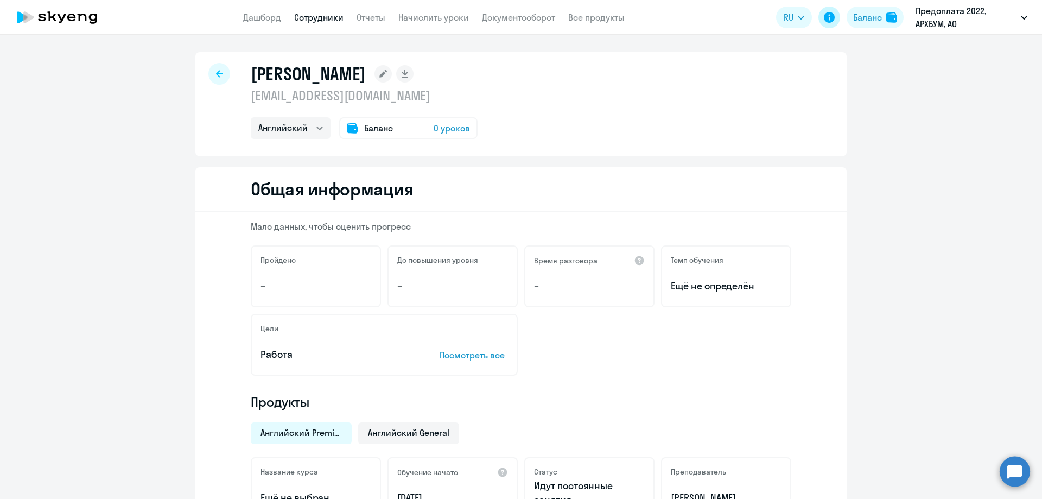
click at [828, 18] on icon at bounding box center [829, 17] width 11 height 11
click at [1014, 481] on circle at bounding box center [1015, 471] width 30 height 30
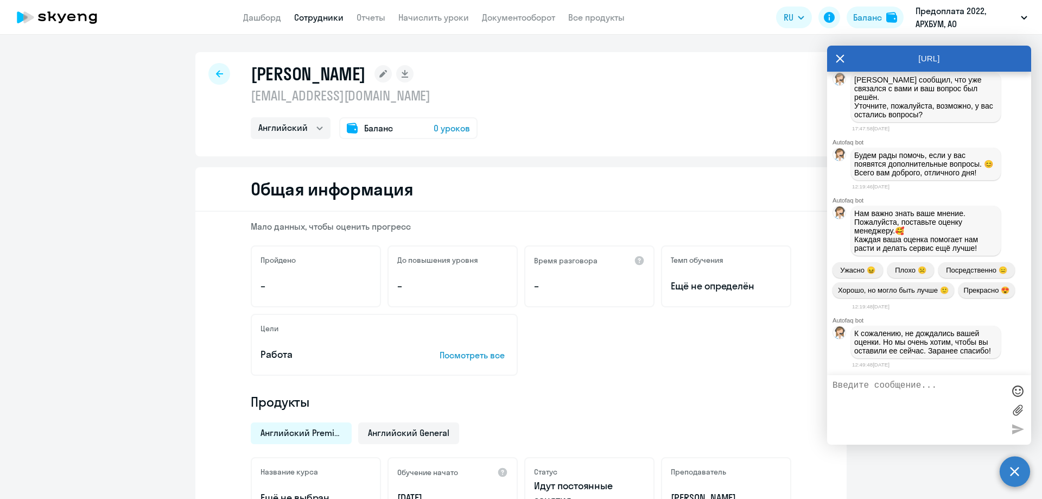
scroll to position [2963, 0]
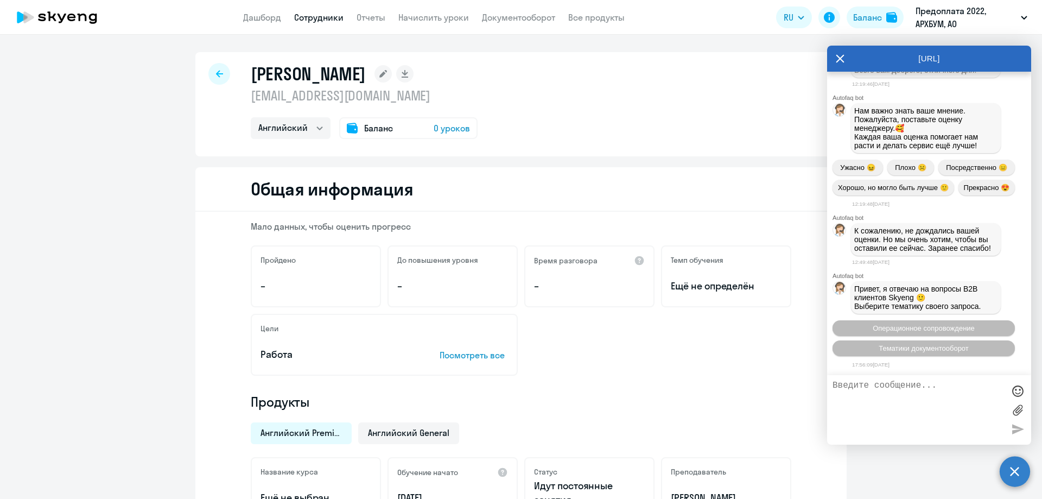
click at [883, 393] on textarea at bounding box center [919, 410] width 172 height 59
type textarea "добрый вечер!Могли бы Вы помочь начислить урокисотруднику [PERSON_NAME]?"
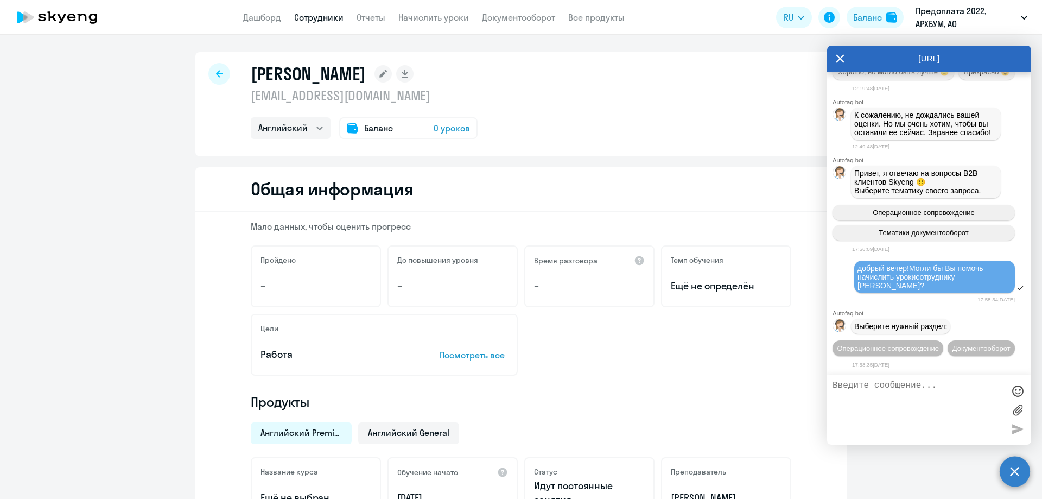
scroll to position [3099, 0]
click at [382, 429] on span "Английский General" at bounding box center [408, 433] width 81 height 12
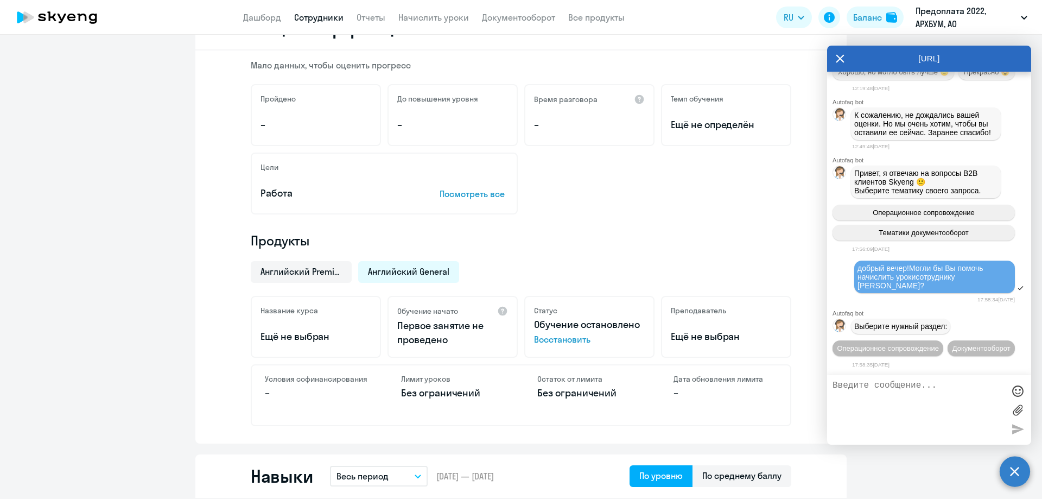
scroll to position [163, 0]
click at [553, 336] on span "Восстановить" at bounding box center [589, 337] width 111 height 13
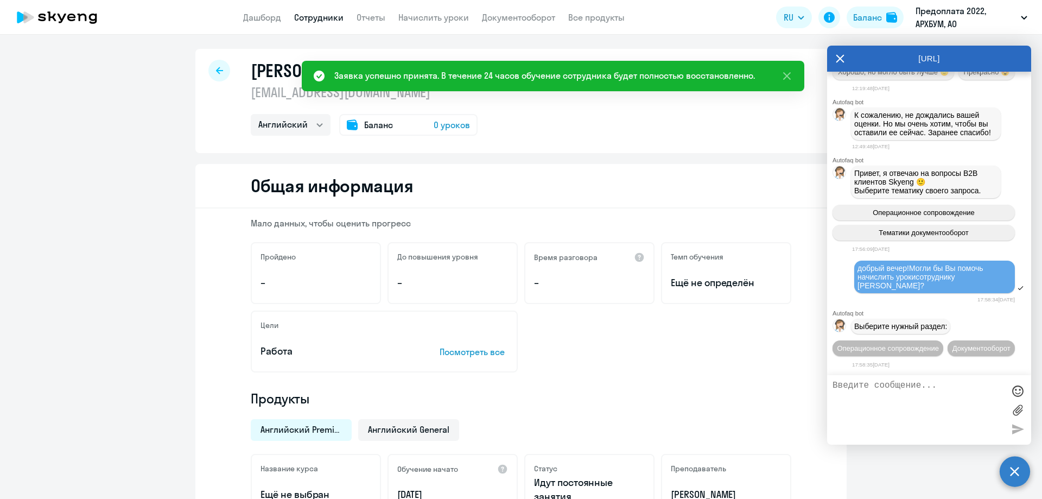
scroll to position [0, 0]
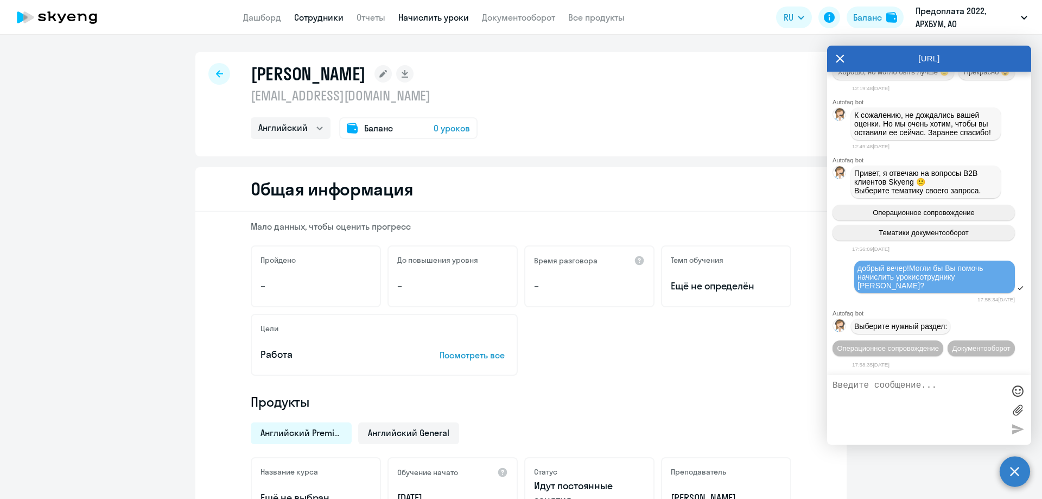
click at [437, 17] on link "Начислить уроки" at bounding box center [434, 17] width 71 height 11
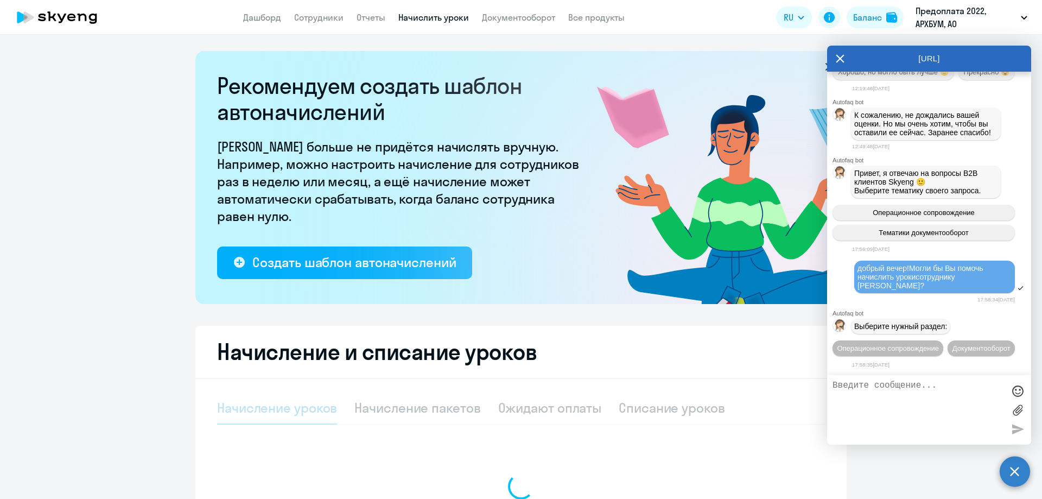
select select "10"
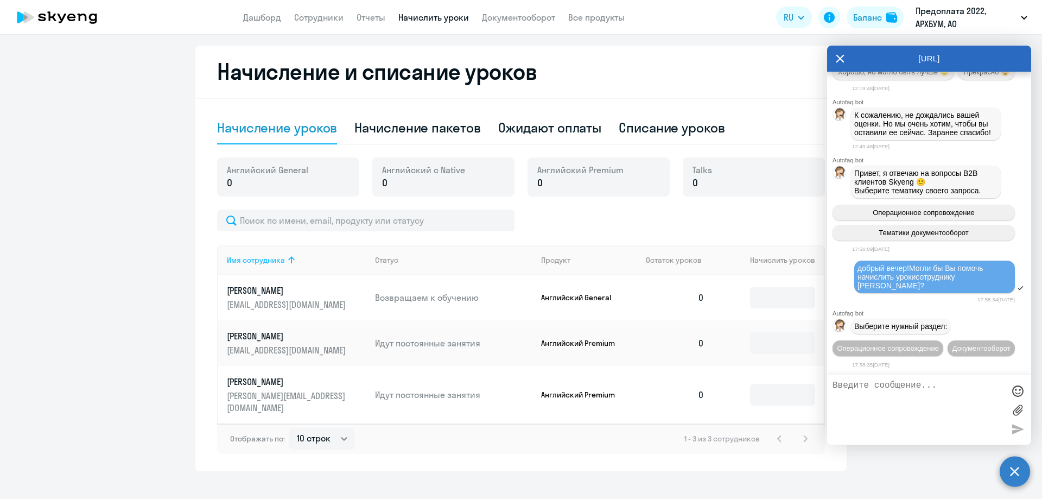
scroll to position [284, 0]
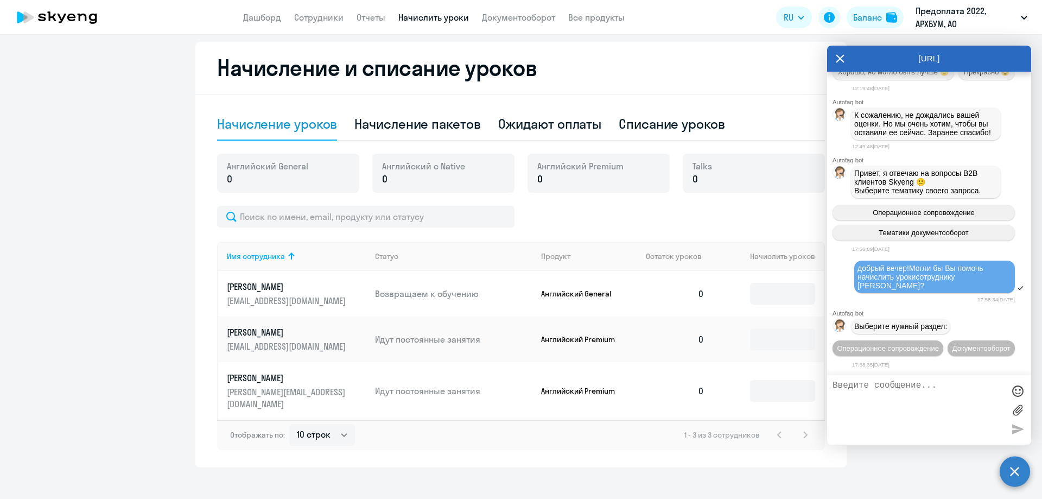
click at [477, 328] on td "Идут постоянные занятия" at bounding box center [449, 340] width 166 height 46
drag, startPoint x: 744, startPoint y: 346, endPoint x: 752, endPoint y: 341, distance: 9.5
click at [752, 341] on td at bounding box center [768, 340] width 111 height 46
click at [416, 112] on div "Начисление пакетов" at bounding box center [418, 124] width 126 height 33
select select "10"
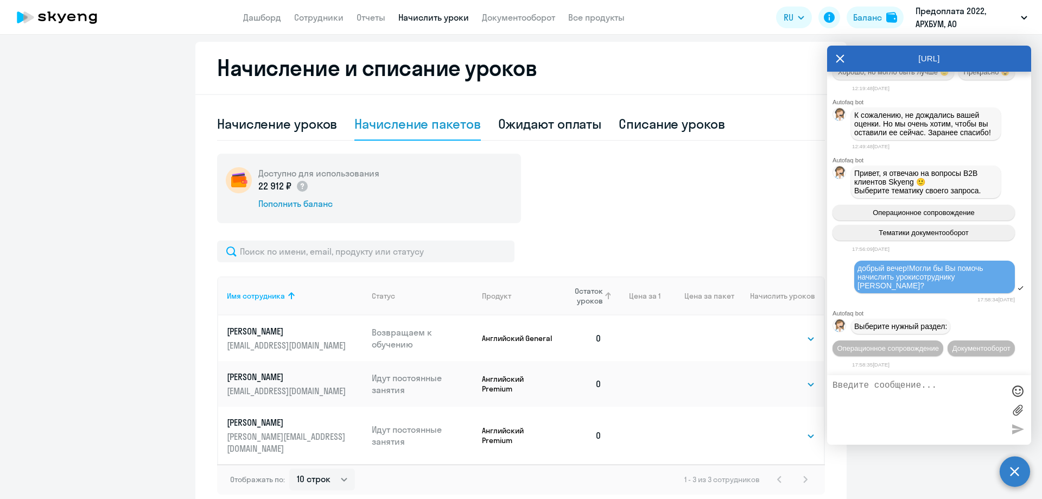
scroll to position [328, 0]
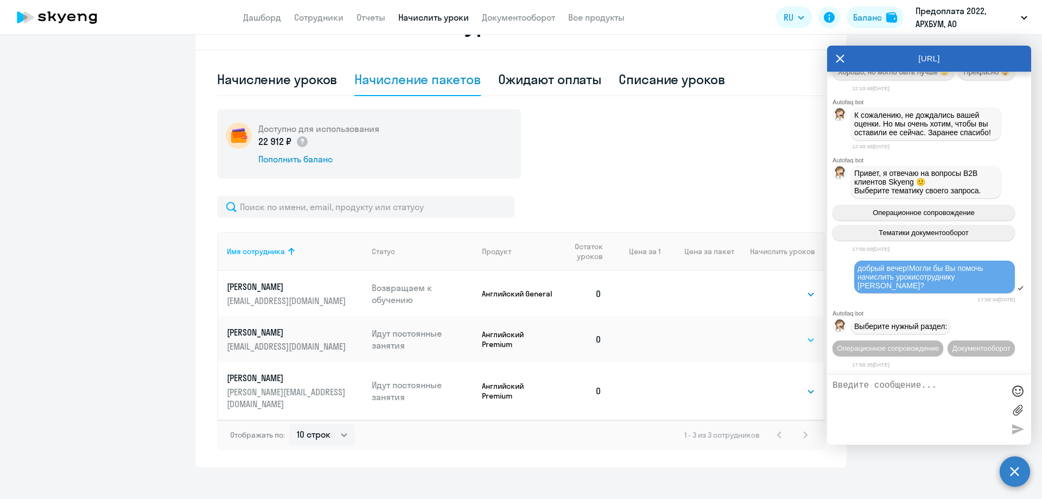
click at [783, 340] on select "Выбрать 4 8 16 32 64 96 128" at bounding box center [793, 339] width 45 height 13
click at [771, 333] on select "Выбрать 4 8 16 32 64 96 128" at bounding box center [793, 339] width 45 height 13
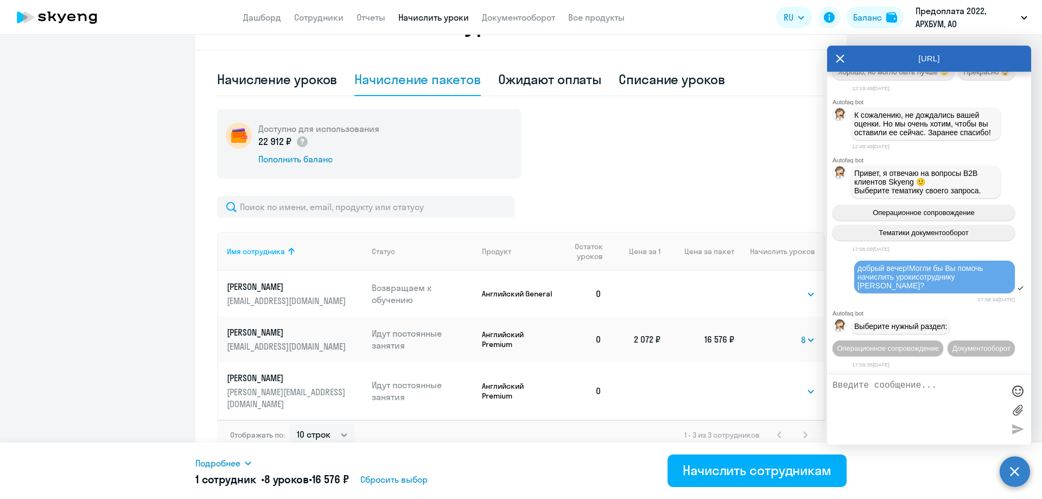
drag, startPoint x: 801, startPoint y: 338, endPoint x: 794, endPoint y: 353, distance: 16.0
click at [801, 338] on select "Выбрать 4 8 16 32 64 96 128" at bounding box center [808, 339] width 14 height 13
click at [801, 333] on select "Выбрать 4 8 16 32 64 96 128" at bounding box center [808, 339] width 14 height 13
click at [805, 337] on select "Выбрать 4 8 16 32 64 96 128" at bounding box center [806, 339] width 17 height 13
select select "8"
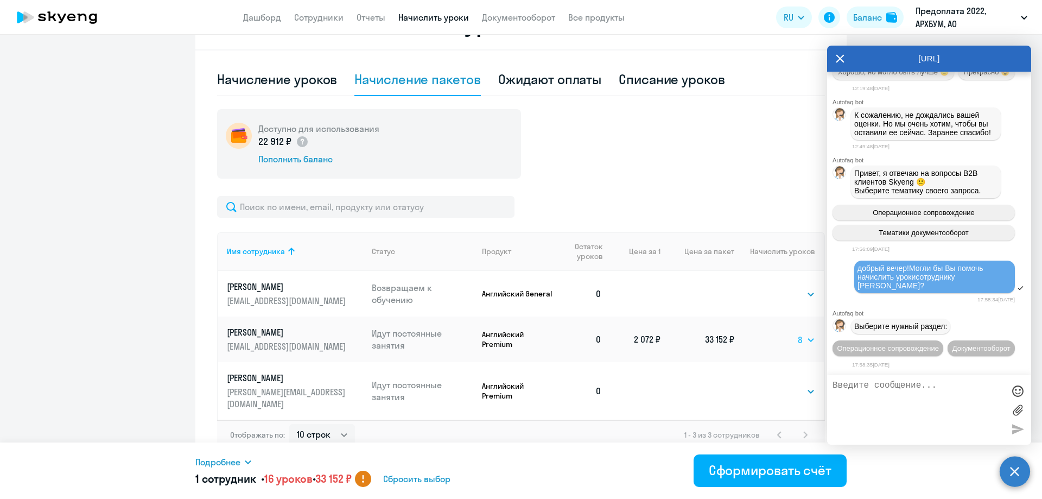
click at [798, 333] on select "Выбрать 4 8 16 32 64 96 128" at bounding box center [806, 339] width 17 height 13
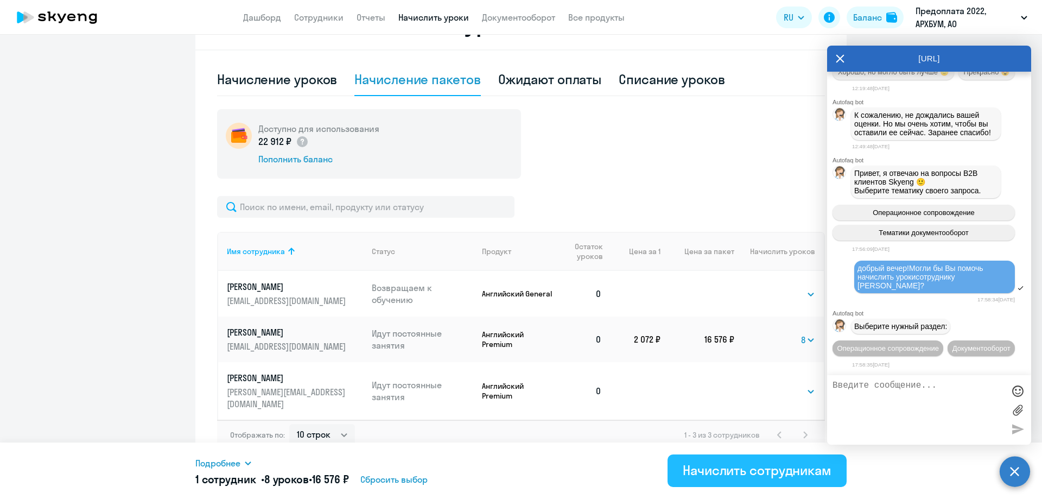
click at [777, 477] on div "Начислить сотрудникам" at bounding box center [757, 469] width 149 height 17
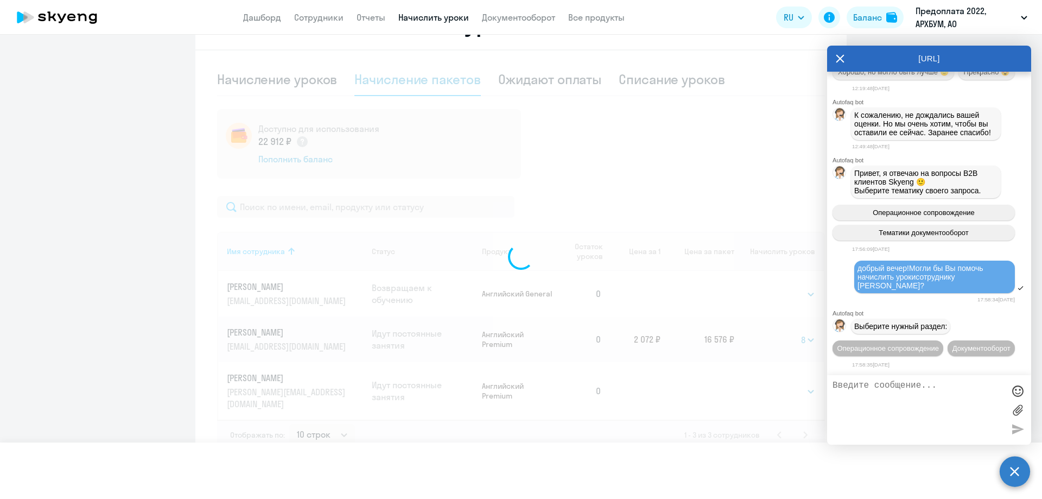
select select
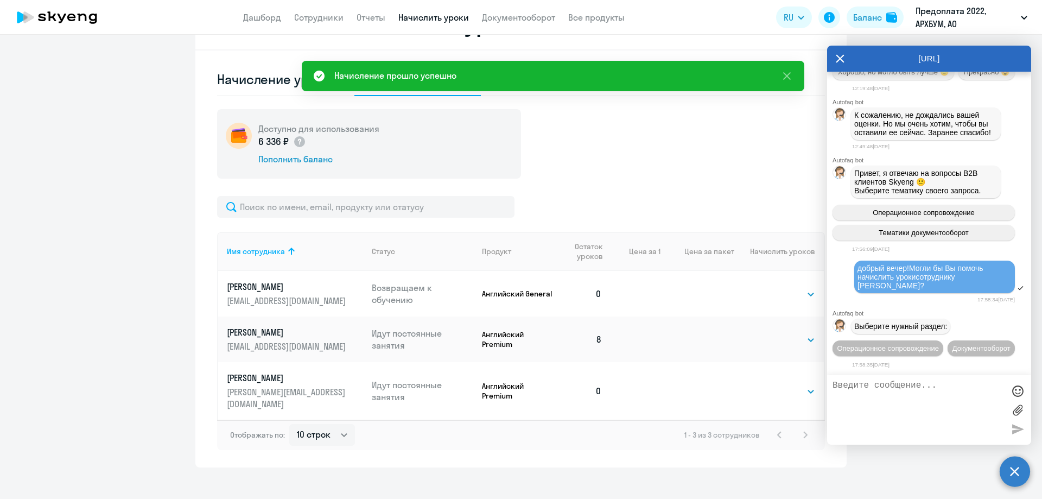
click at [840, 54] on icon at bounding box center [840, 59] width 9 height 26
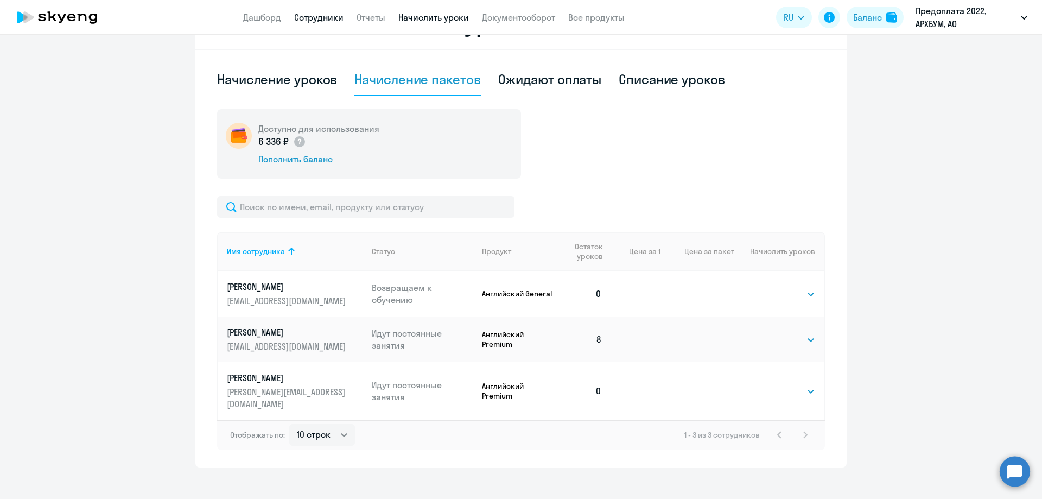
click at [300, 20] on link "Сотрудники" at bounding box center [318, 17] width 49 height 11
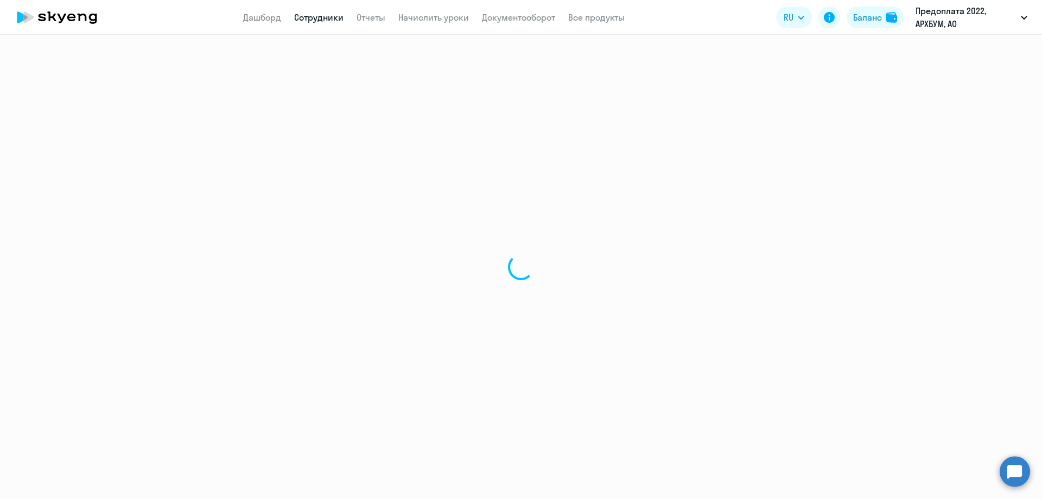
select select "30"
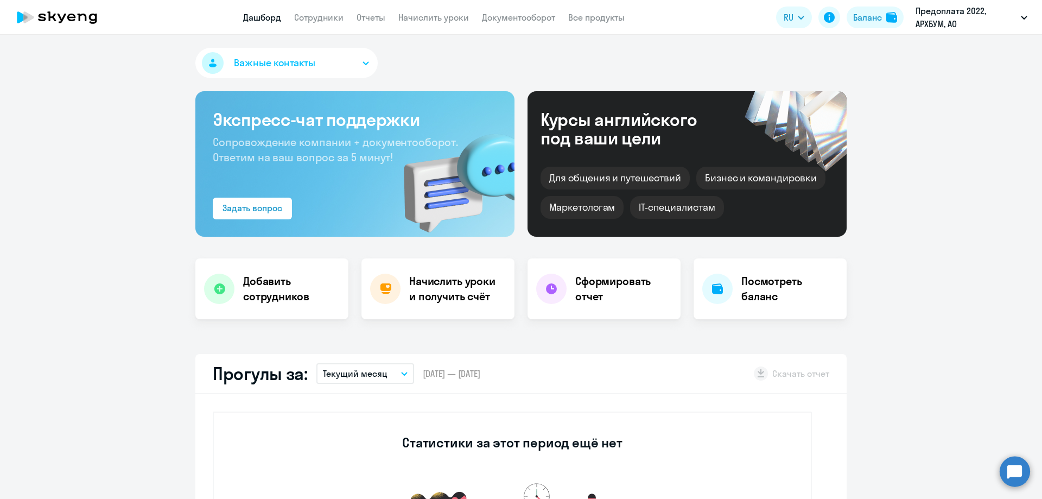
select select "30"
click at [424, 17] on link "Начислить уроки" at bounding box center [434, 17] width 71 height 11
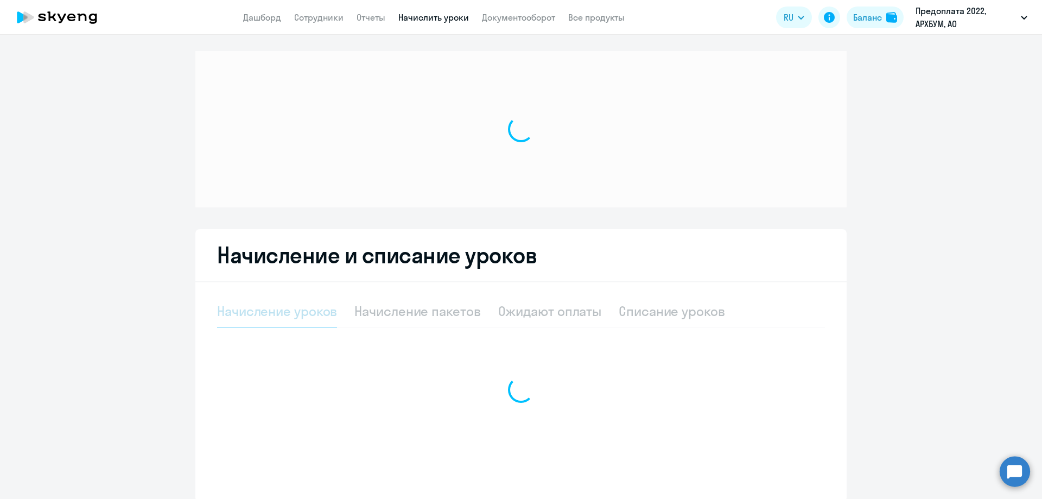
select select "10"
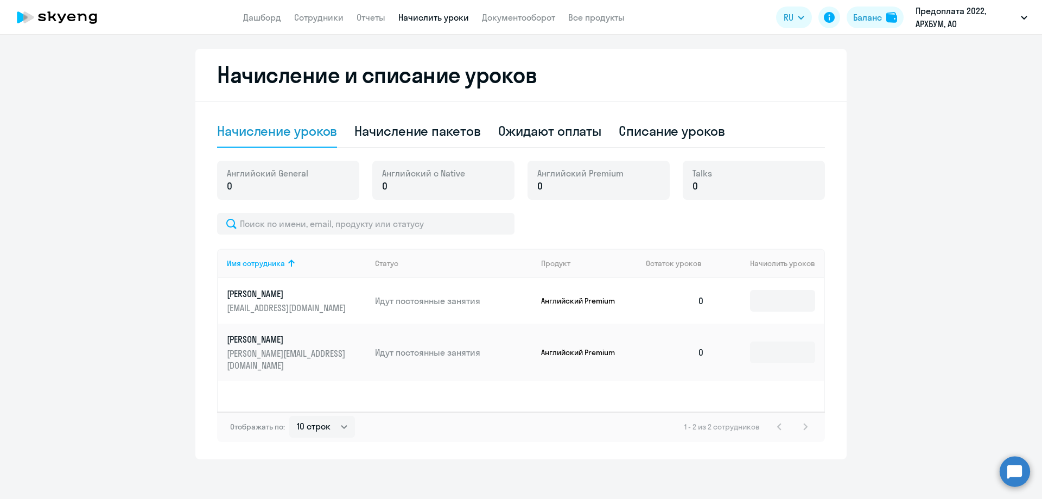
scroll to position [281, 0]
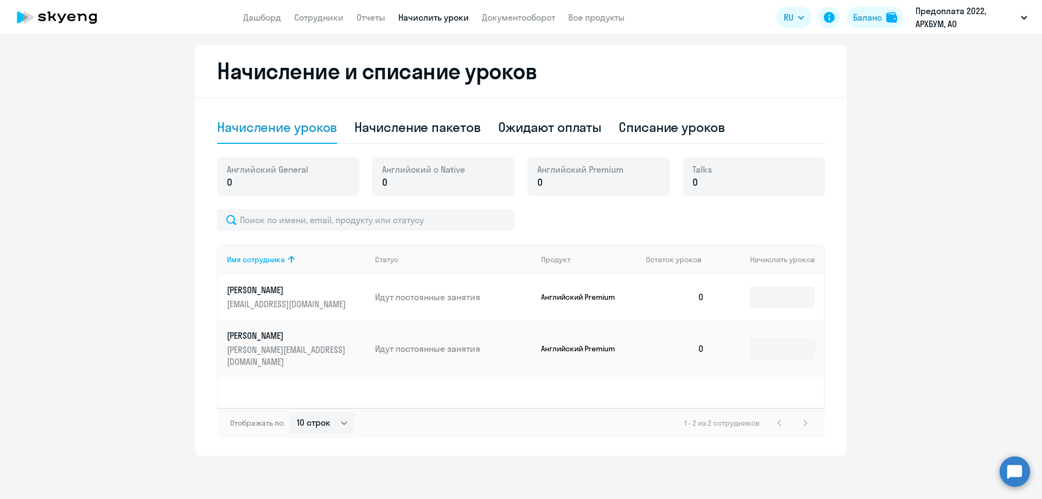
click at [292, 291] on p "[PERSON_NAME]" at bounding box center [288, 290] width 122 height 12
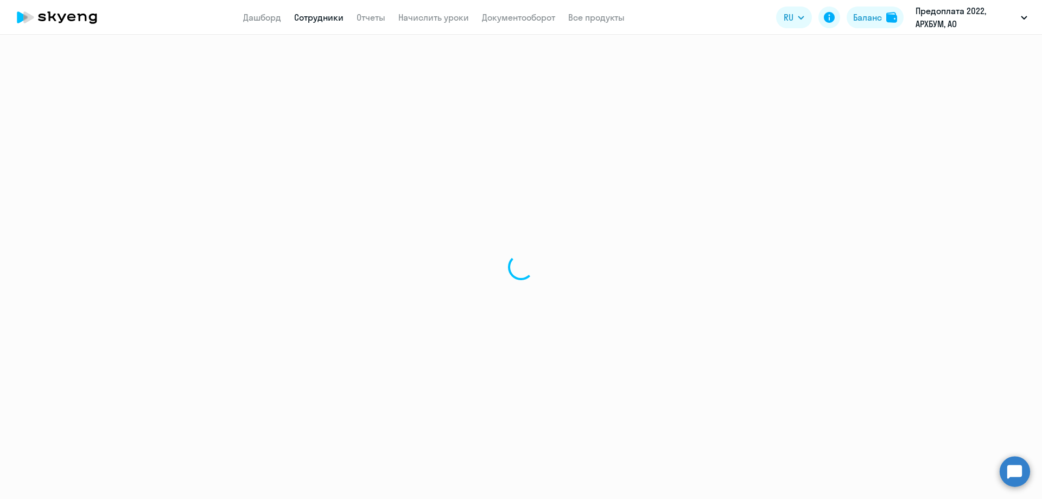
select select "english"
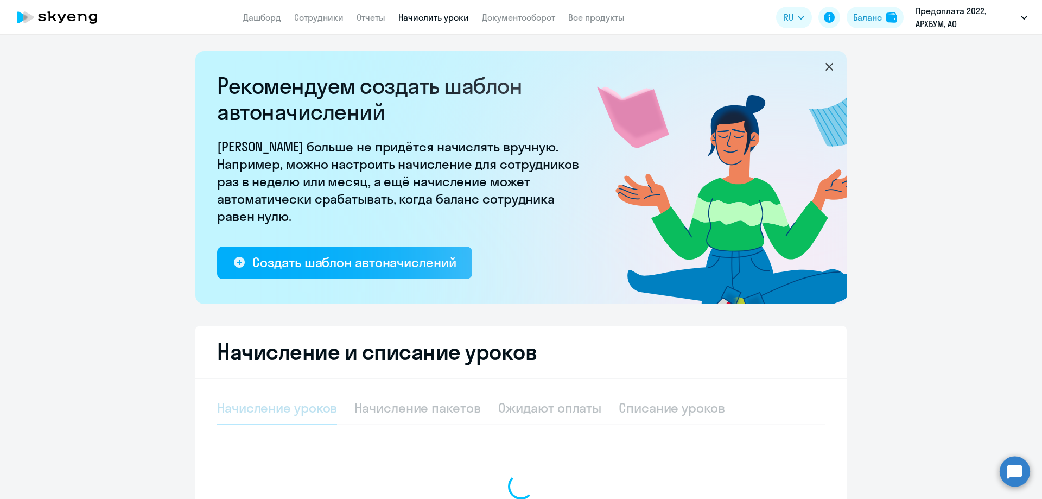
select select "10"
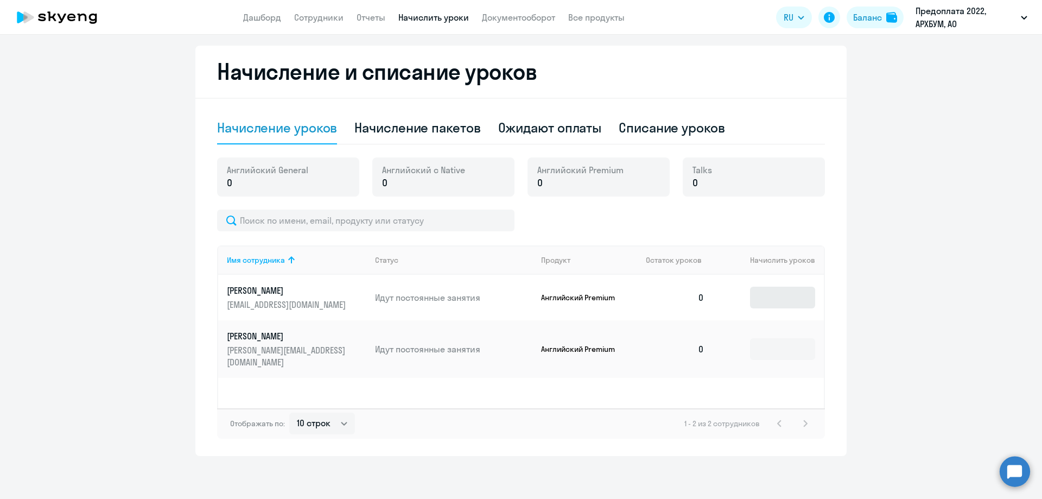
scroll to position [281, 0]
click at [767, 295] on input at bounding box center [782, 297] width 65 height 22
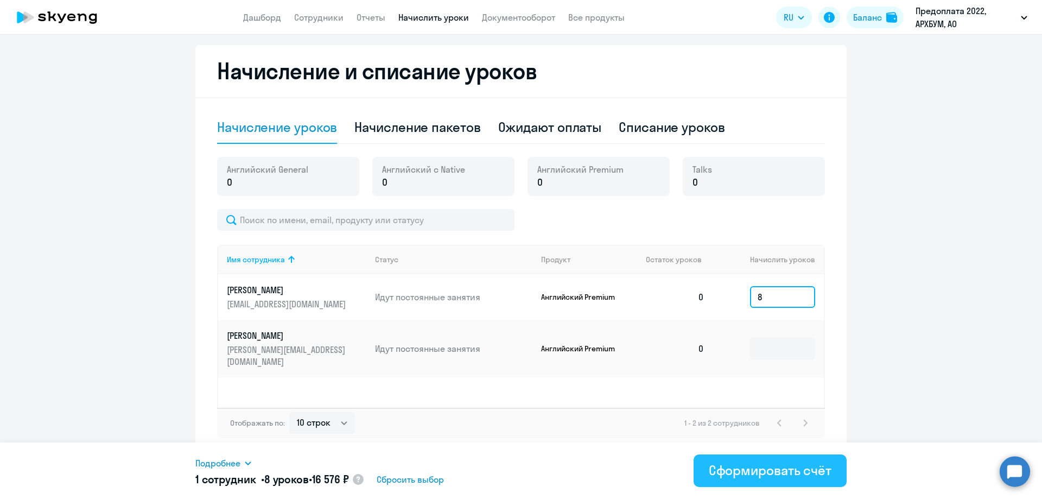
type input "8"
click at [805, 477] on div "Сформировать счёт" at bounding box center [770, 469] width 123 height 17
